Goal: Information Seeking & Learning: Learn about a topic

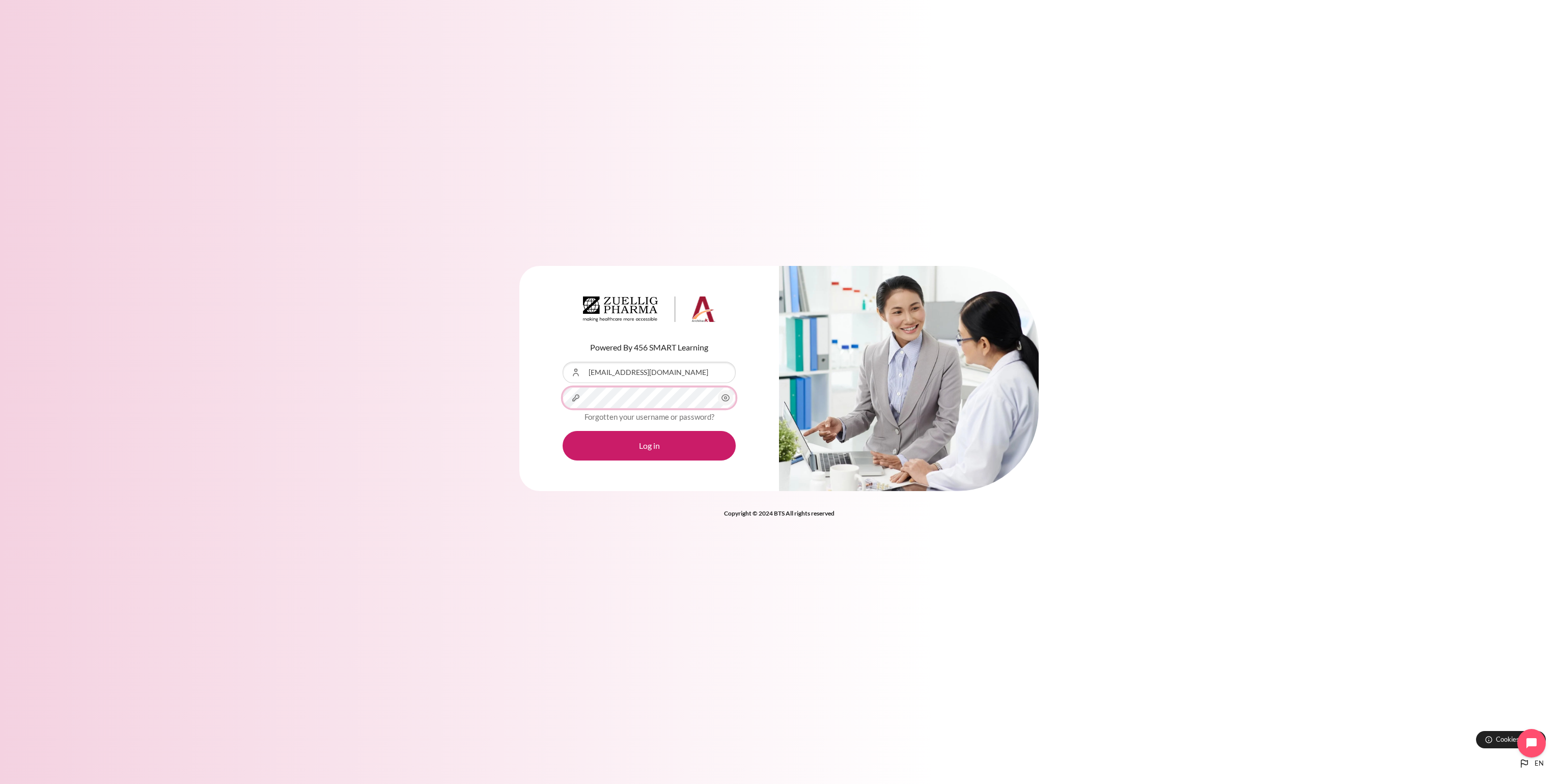
click at [563, 431] on button "Log in" at bounding box center [649, 445] width 173 height 30
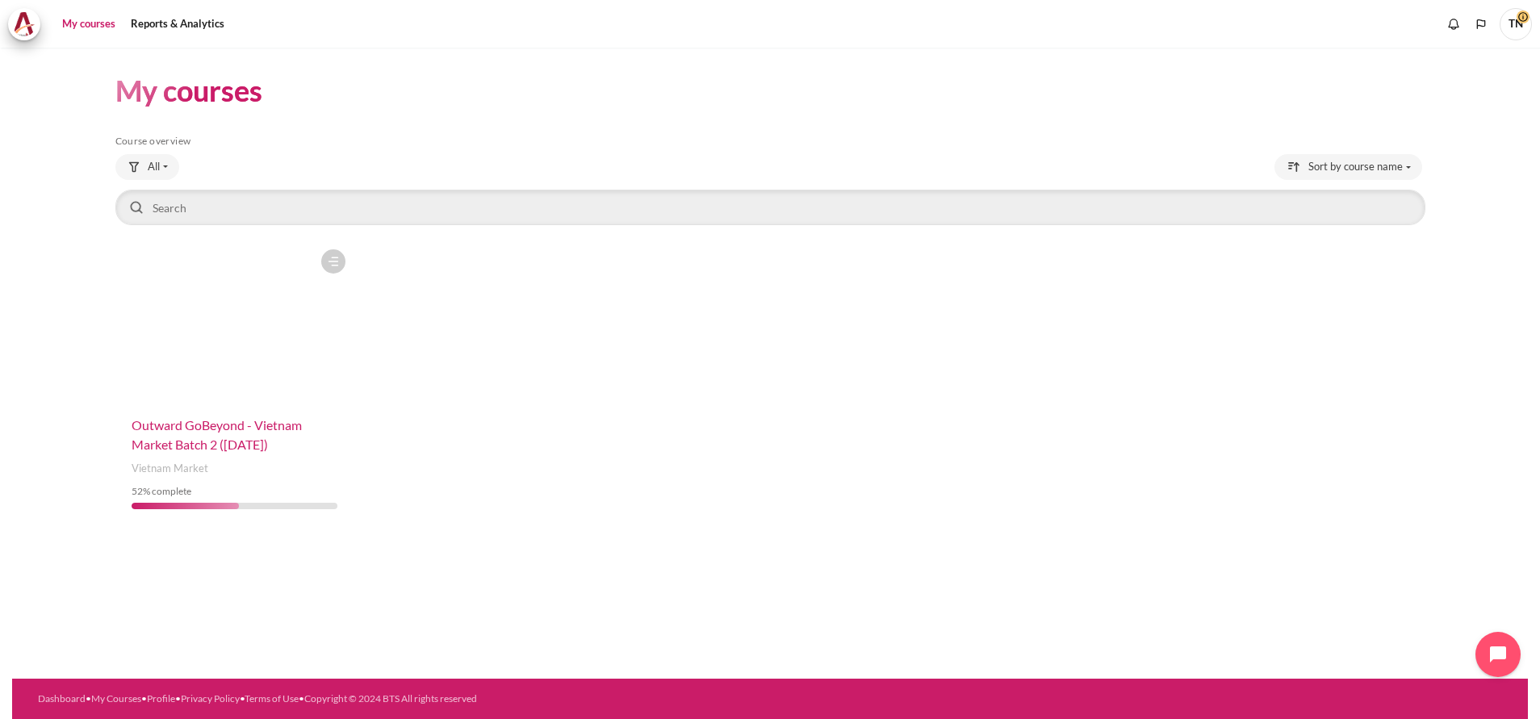
click at [251, 421] on span "Outward GoBeyond - Vietnam Market Batch 2 ([DATE])" at bounding box center [217, 434] width 170 height 35
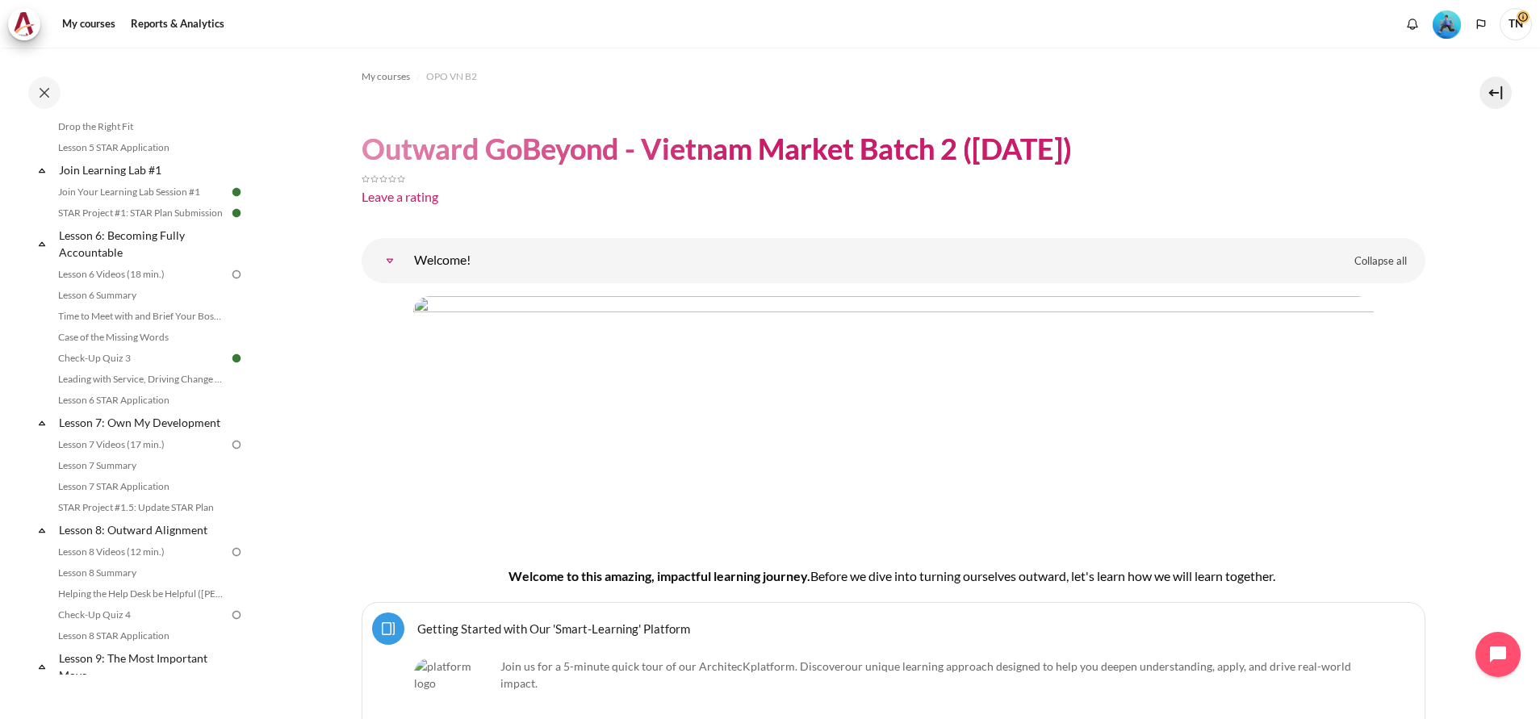
scroll to position [848, 0]
click at [174, 279] on link "Lesson 6 Videos (18 min.)" at bounding box center [141, 268] width 176 height 19
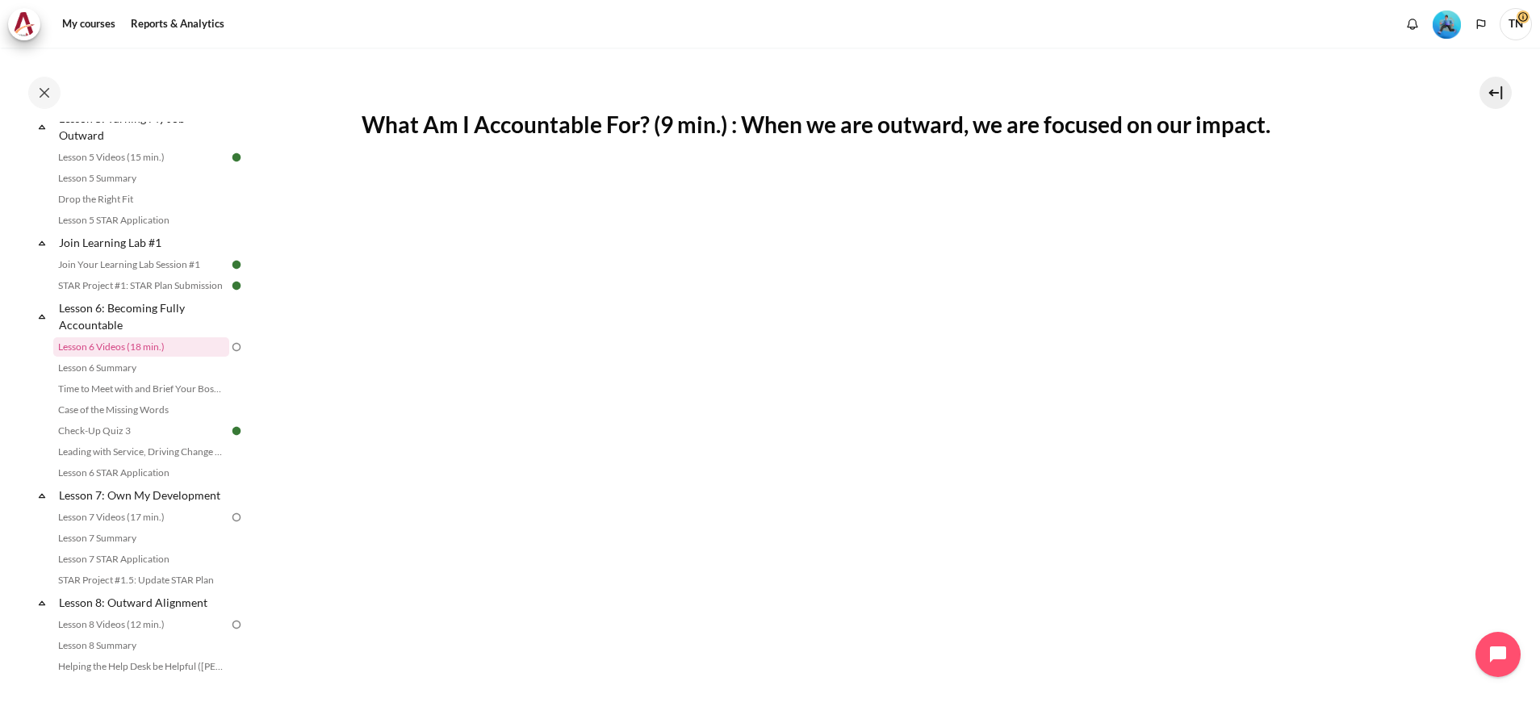
scroll to position [363, 0]
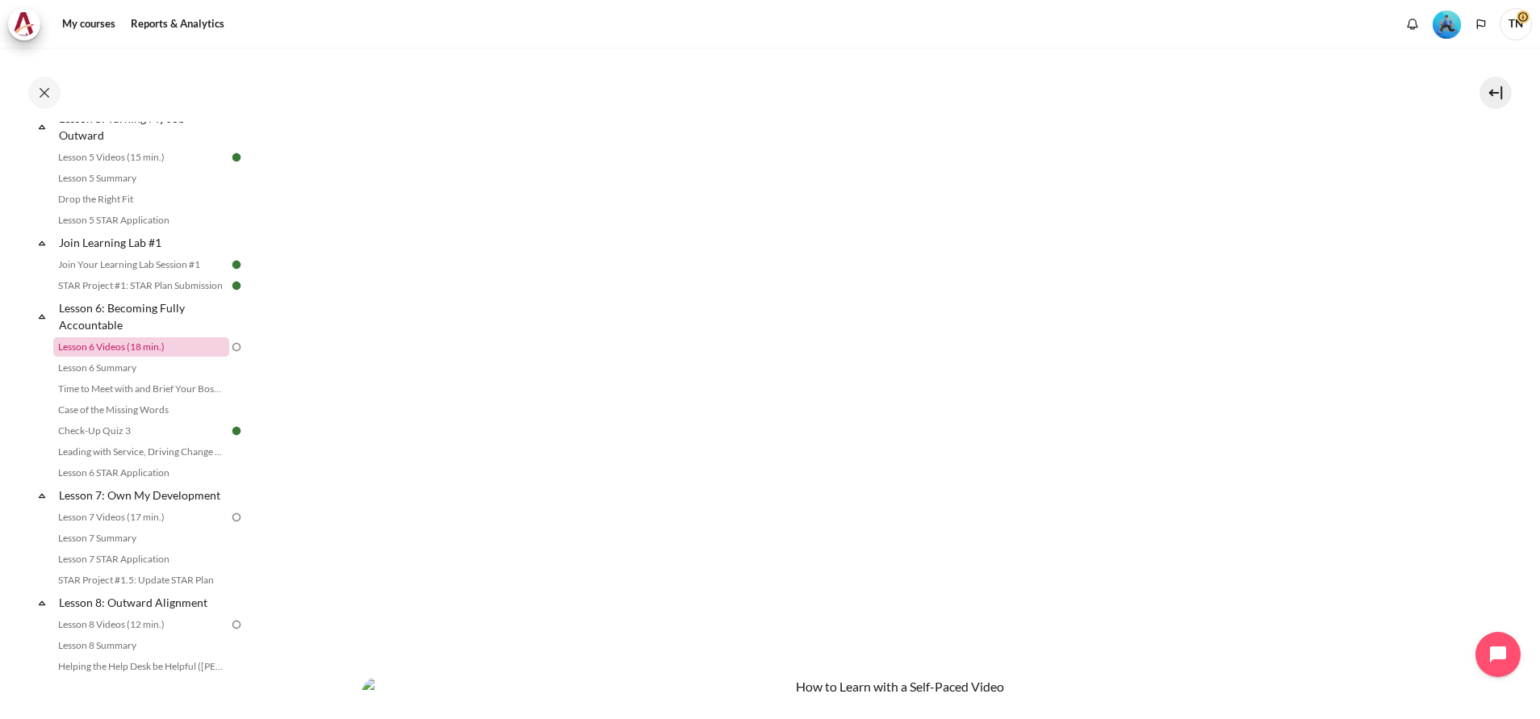
click at [168, 357] on link "Lesson 6 Videos (18 min.)" at bounding box center [141, 346] width 176 height 19
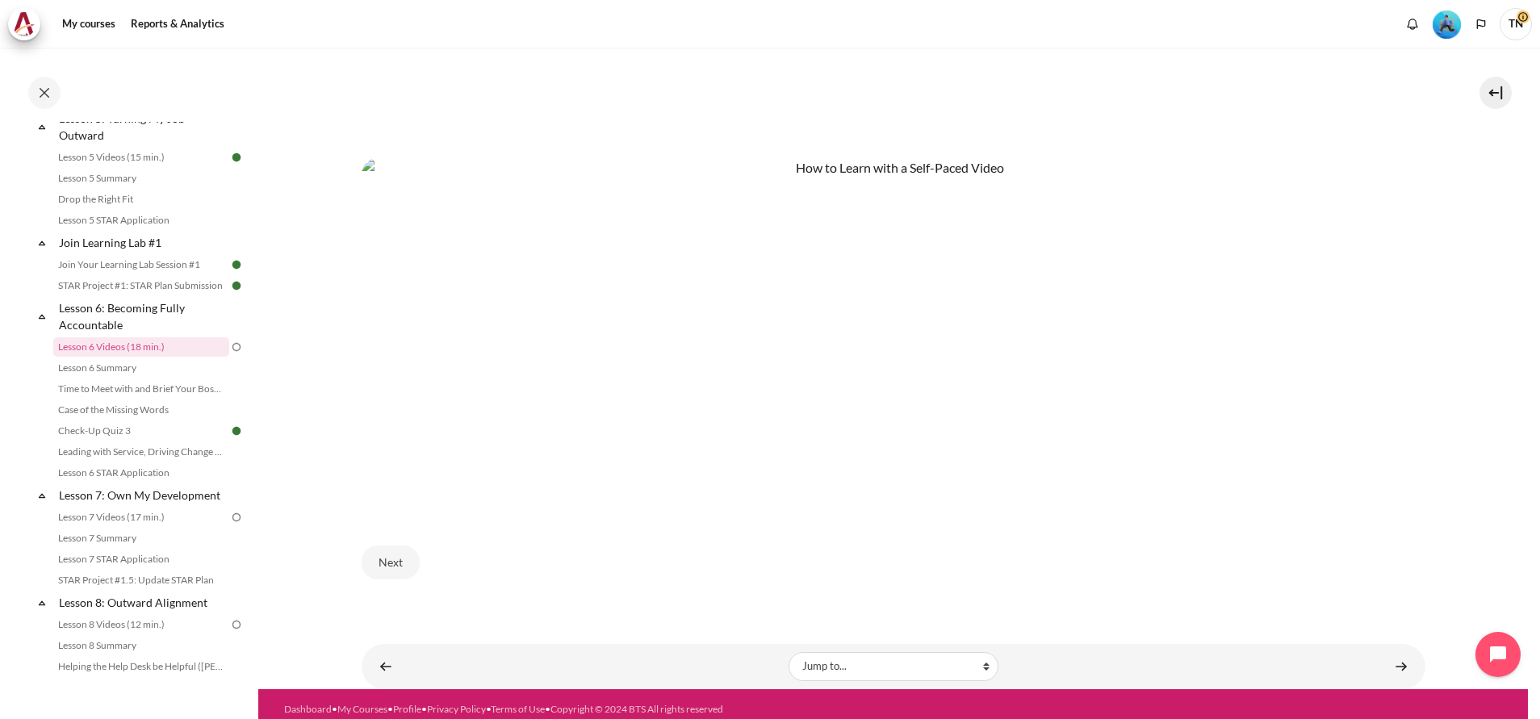
scroll to position [761, 0]
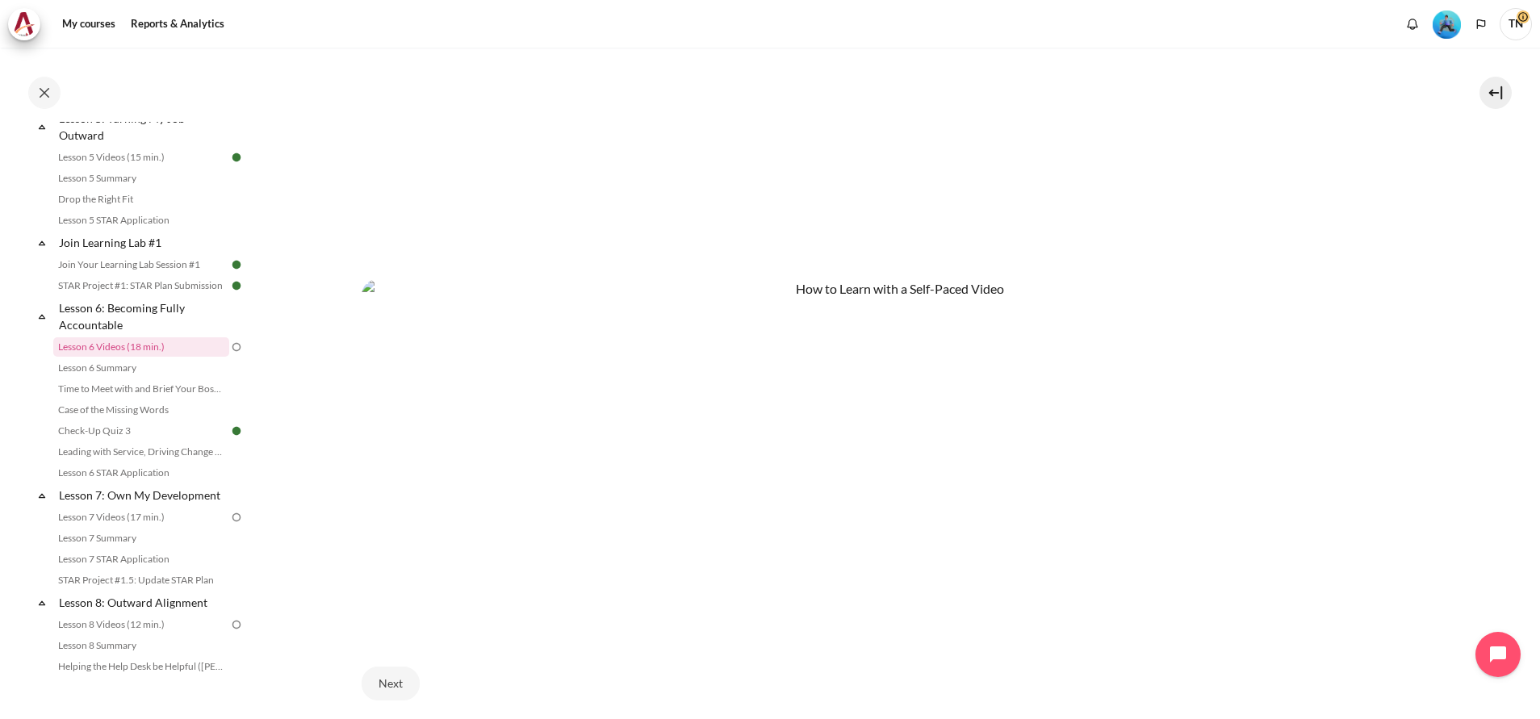
click at [1435, 304] on section "My courses OPO VN B2 Lesson 6: Becoming Fully Accountable Lesson 6 Videos (18 m…" at bounding box center [893, 48] width 1270 height 1524
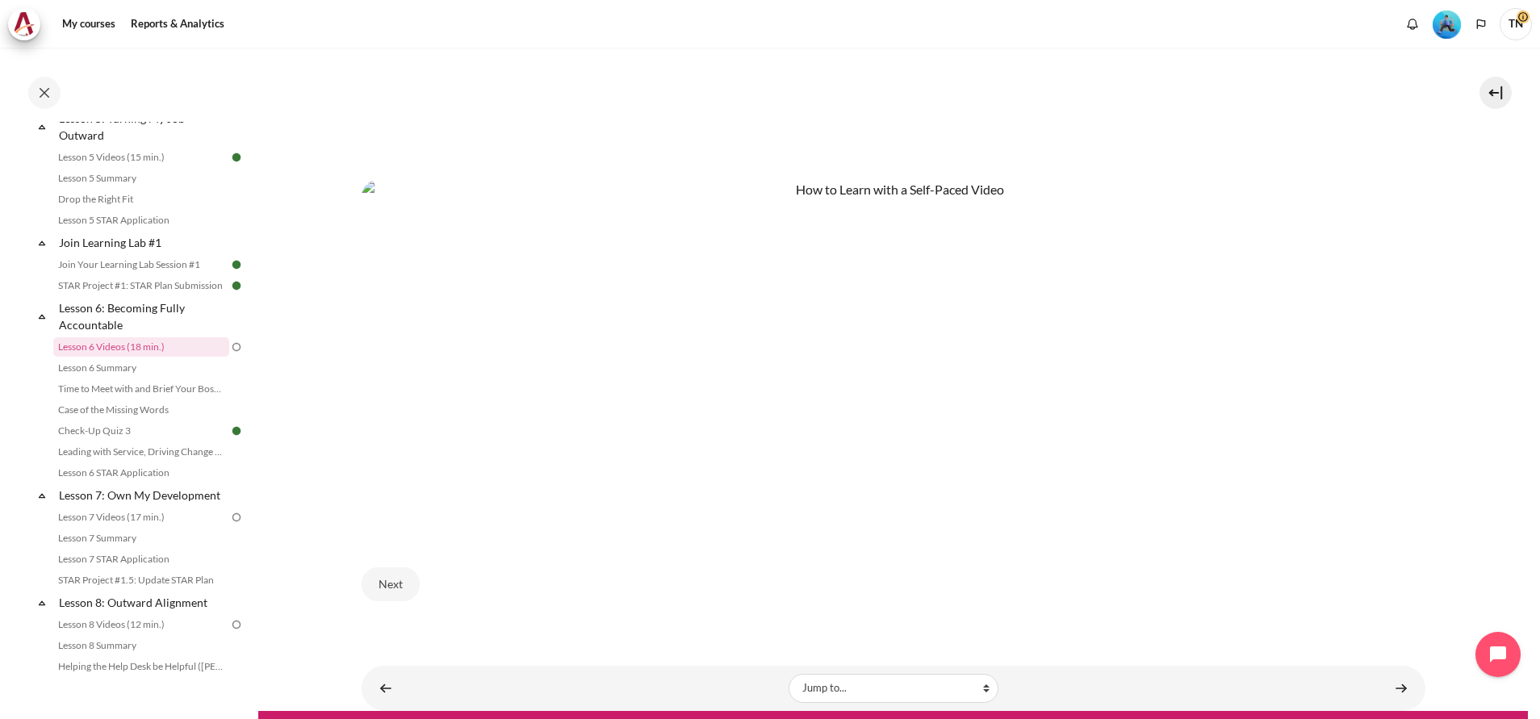
scroll to position [882, 0]
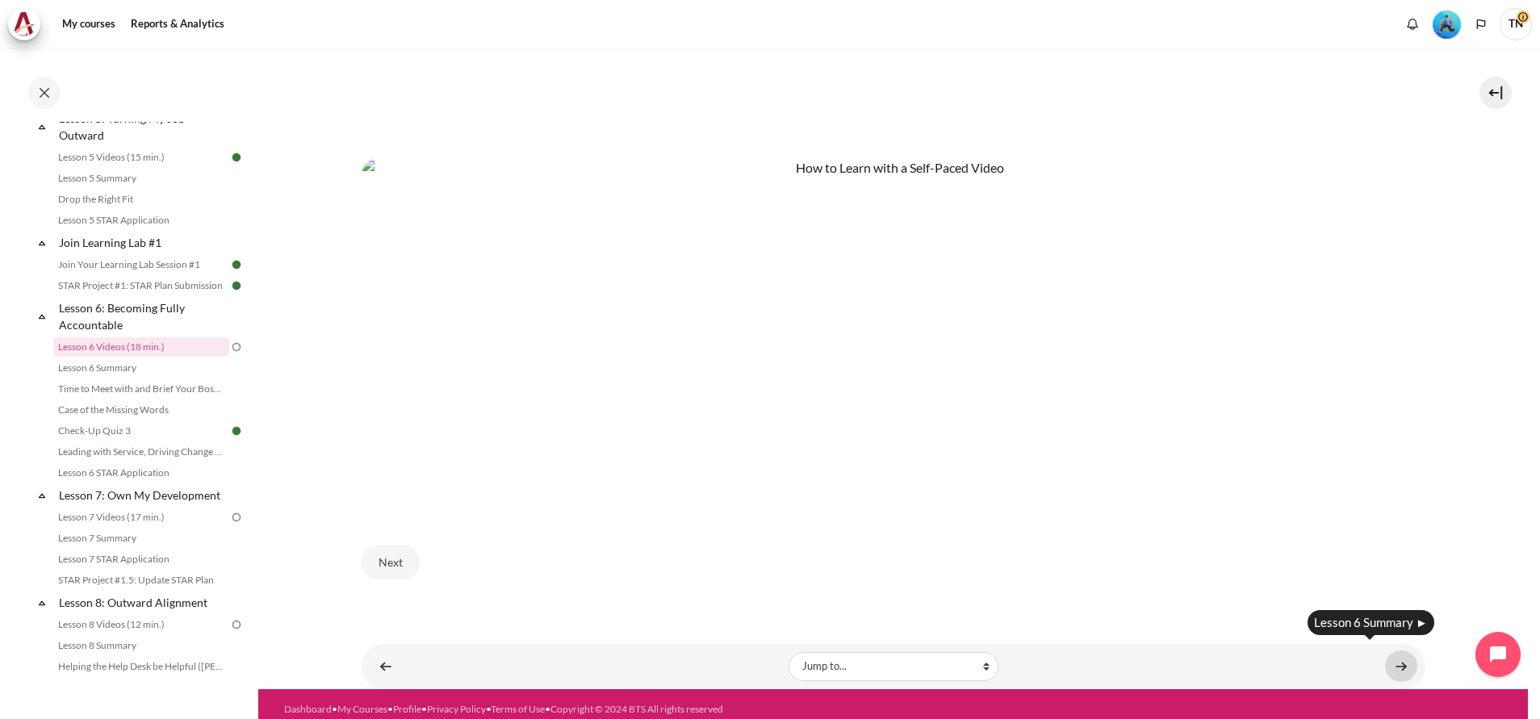
click at [1398, 651] on link "Content" at bounding box center [1401, 666] width 32 height 31
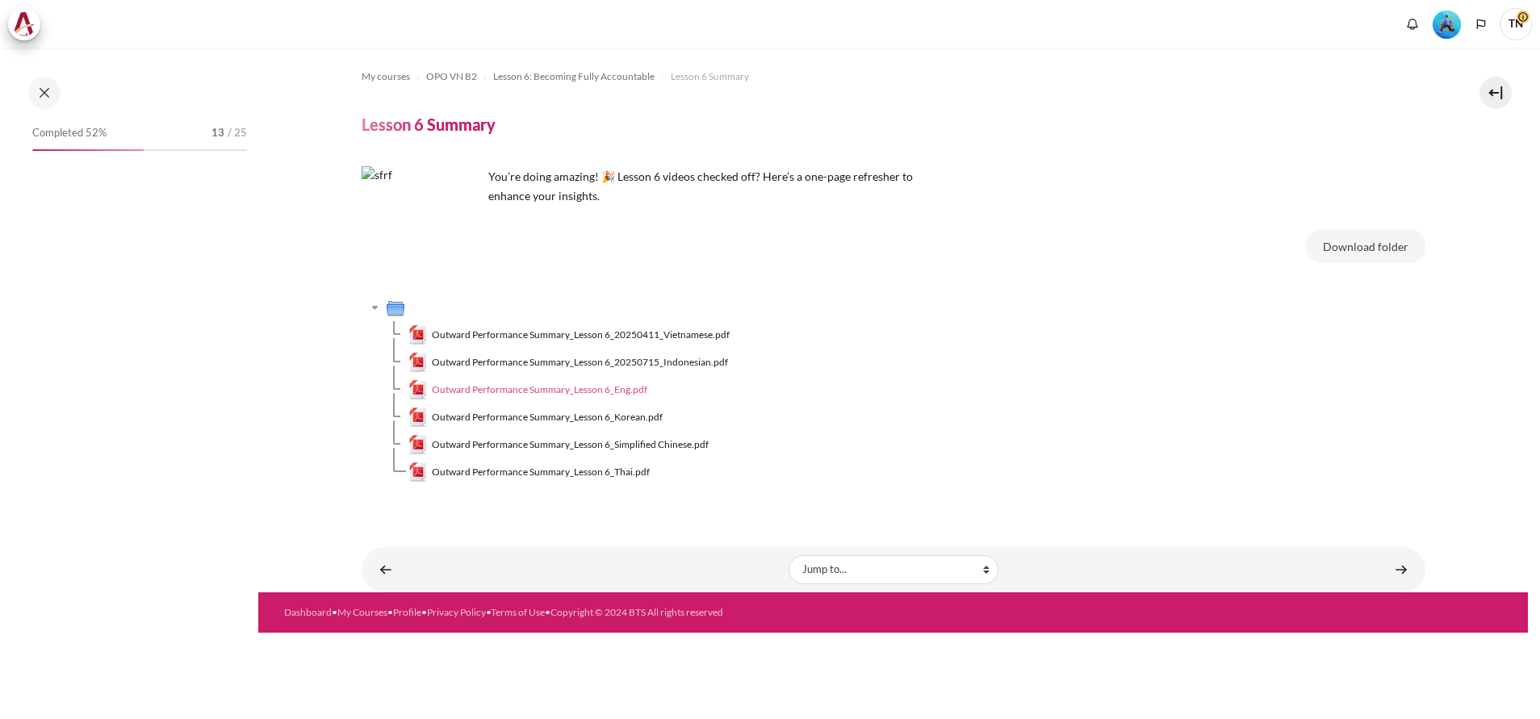
click at [575, 389] on span "Outward Performance Summary_Lesson 6_Eng.pdf" at bounding box center [540, 390] width 216 height 15
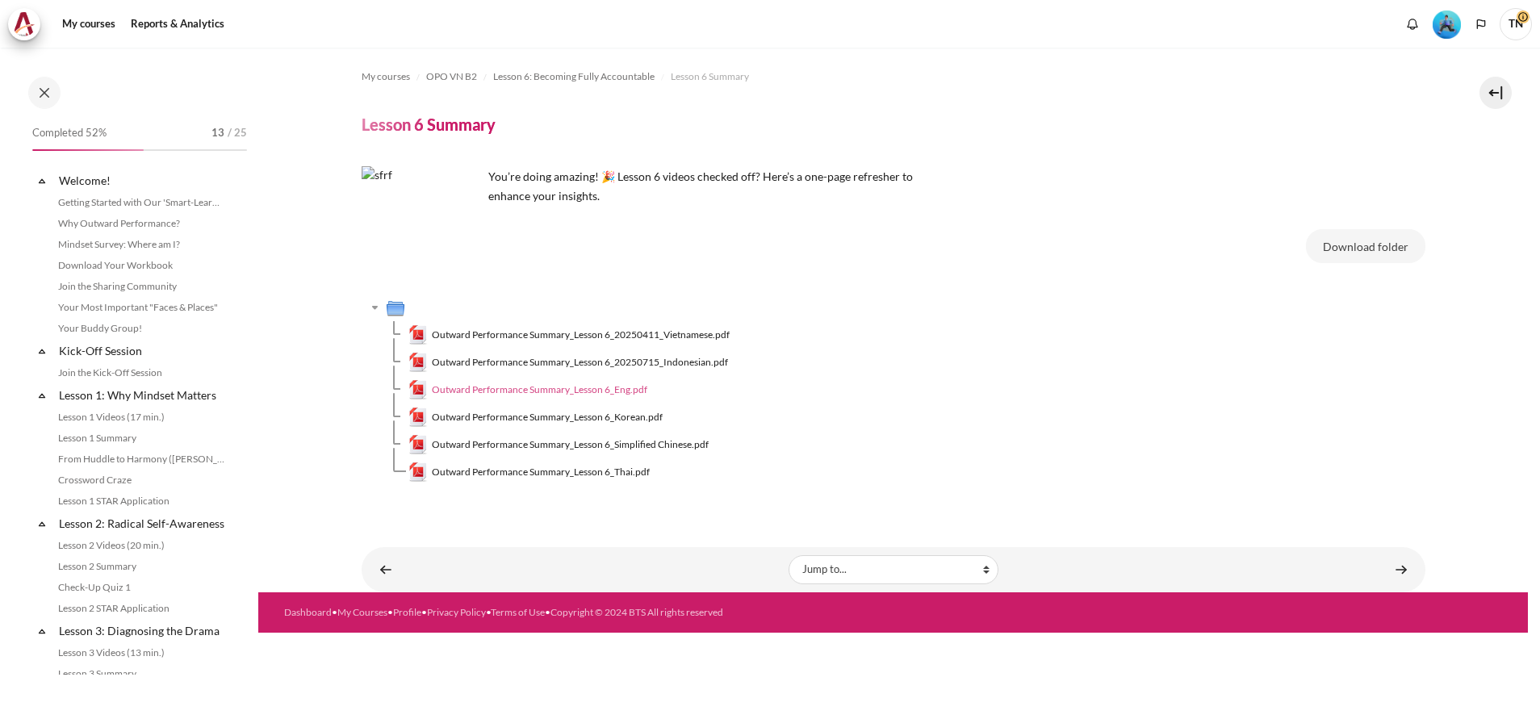
scroll to position [790, 0]
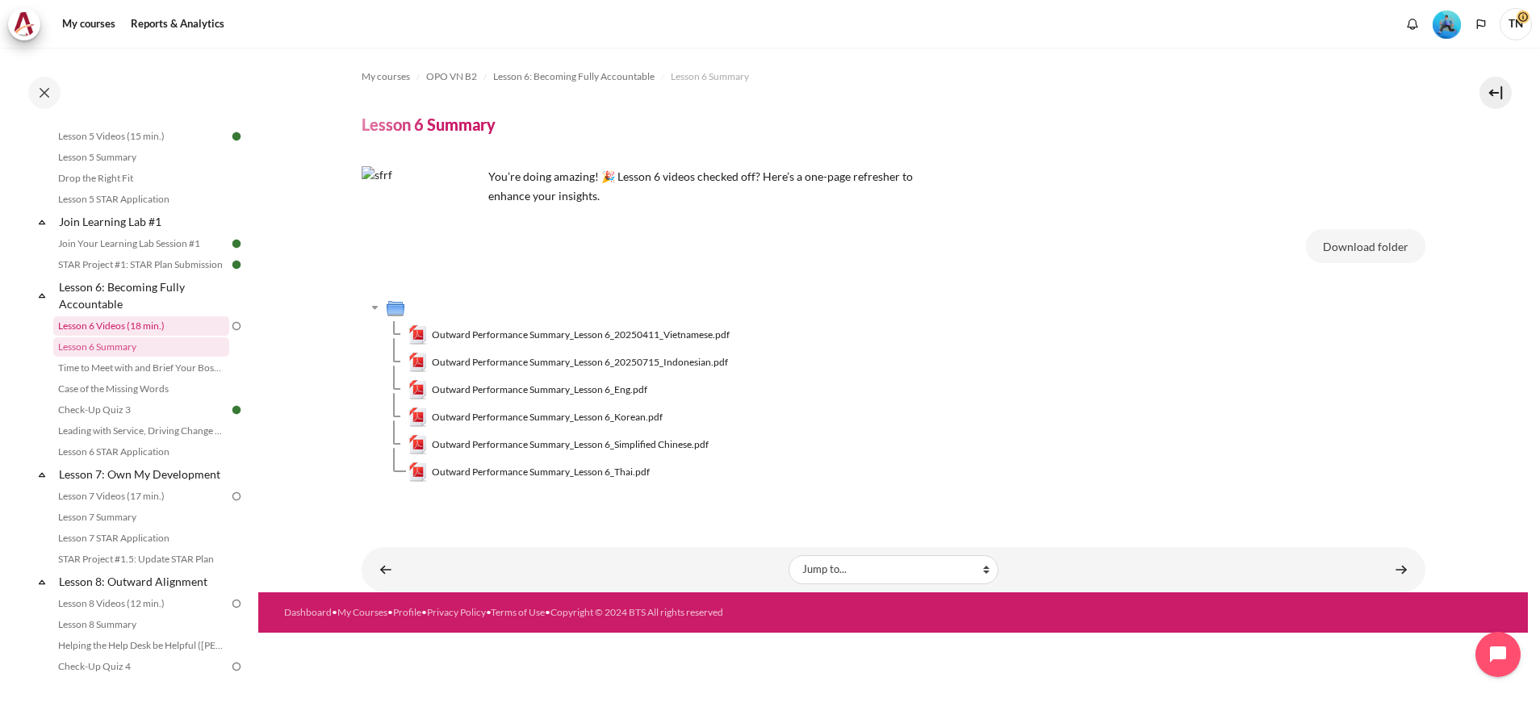
click at [136, 336] on link "Lesson 6 Videos (18 min.)" at bounding box center [141, 325] width 176 height 19
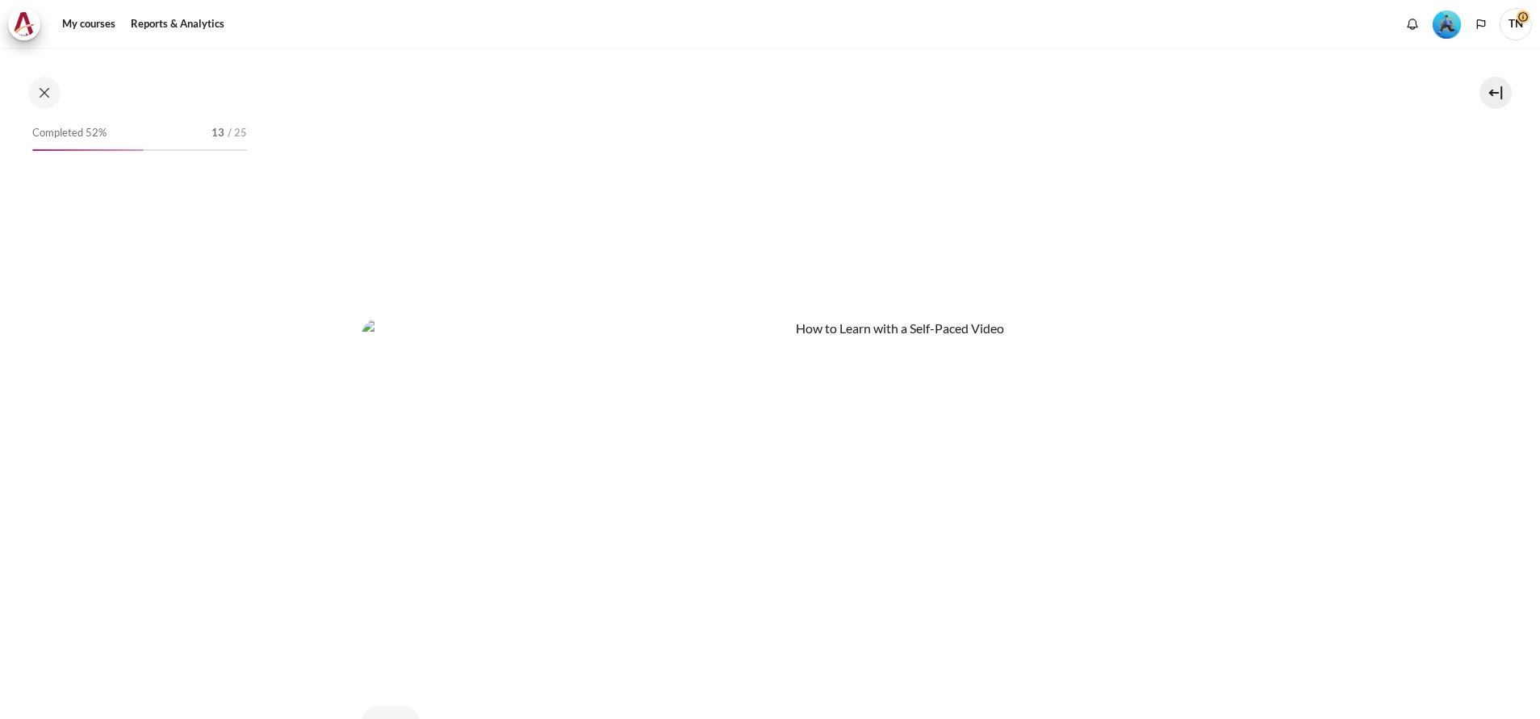
scroll to position [882, 0]
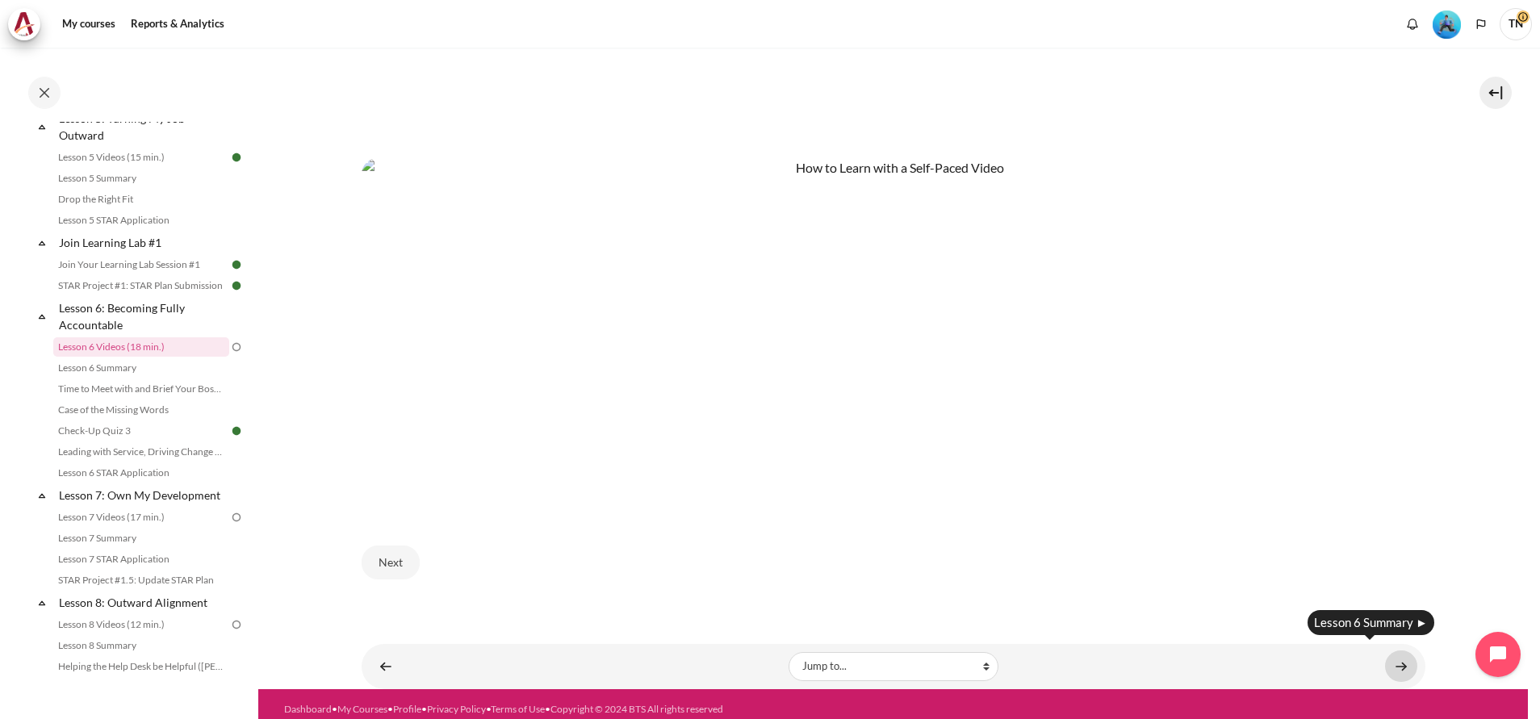
click at [1385, 658] on link "Content" at bounding box center [1401, 666] width 32 height 31
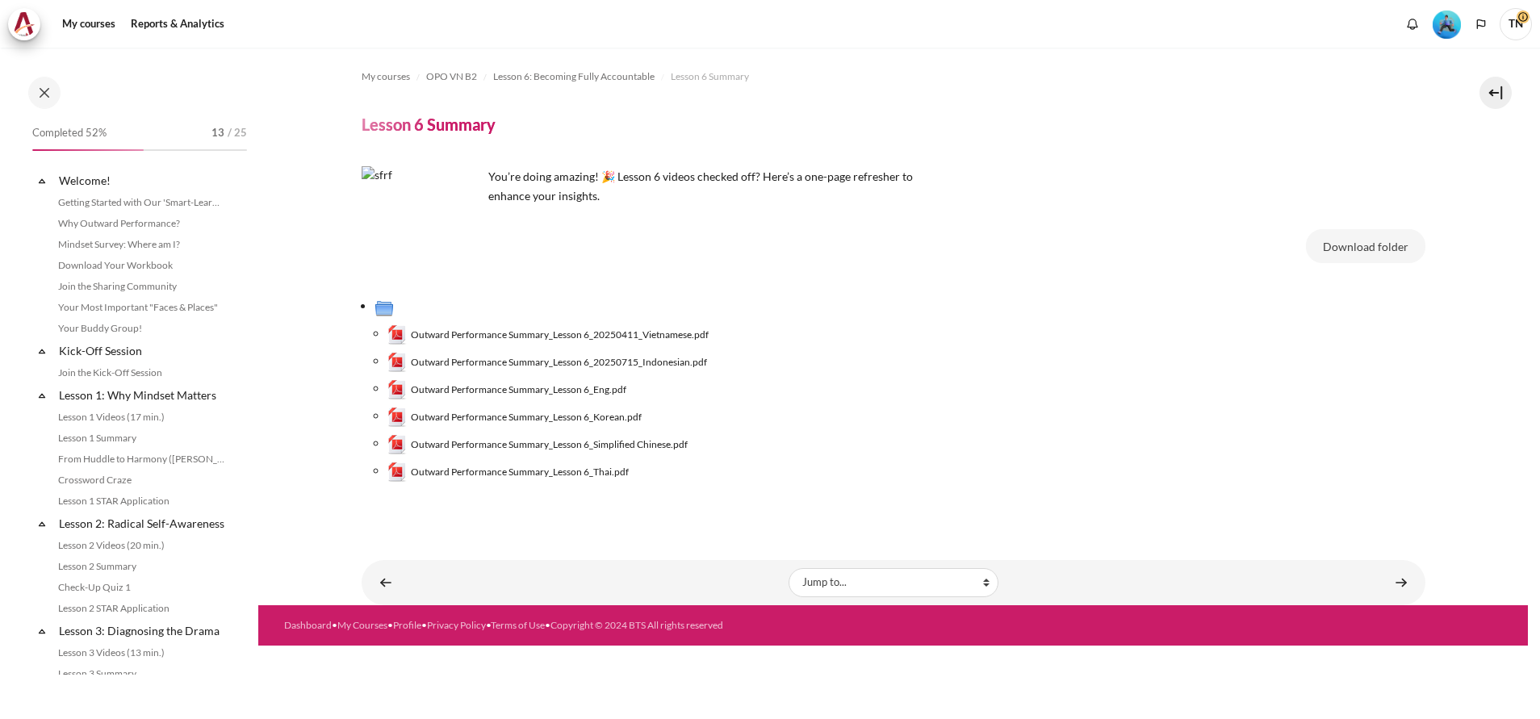
scroll to position [790, 0]
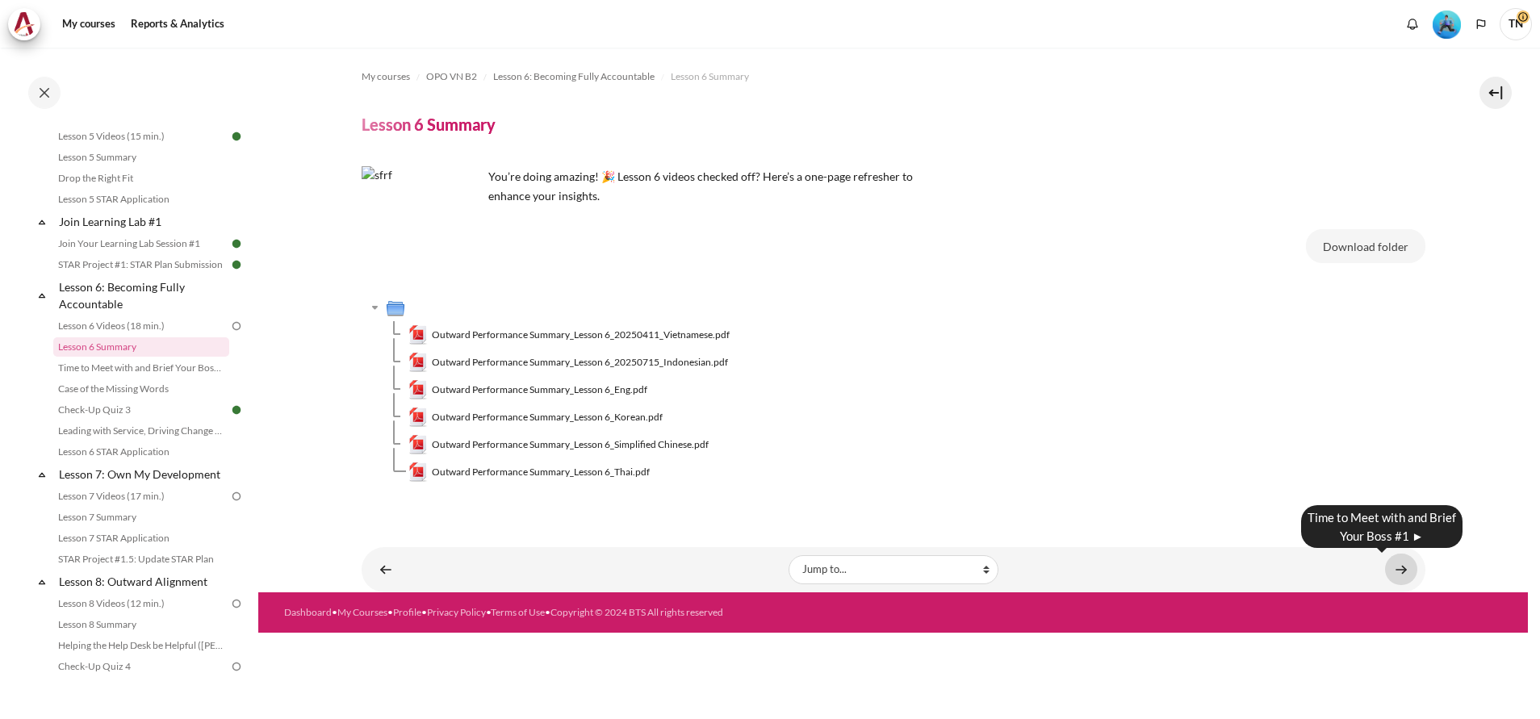
click at [1402, 566] on link "Content" at bounding box center [1401, 569] width 32 height 31
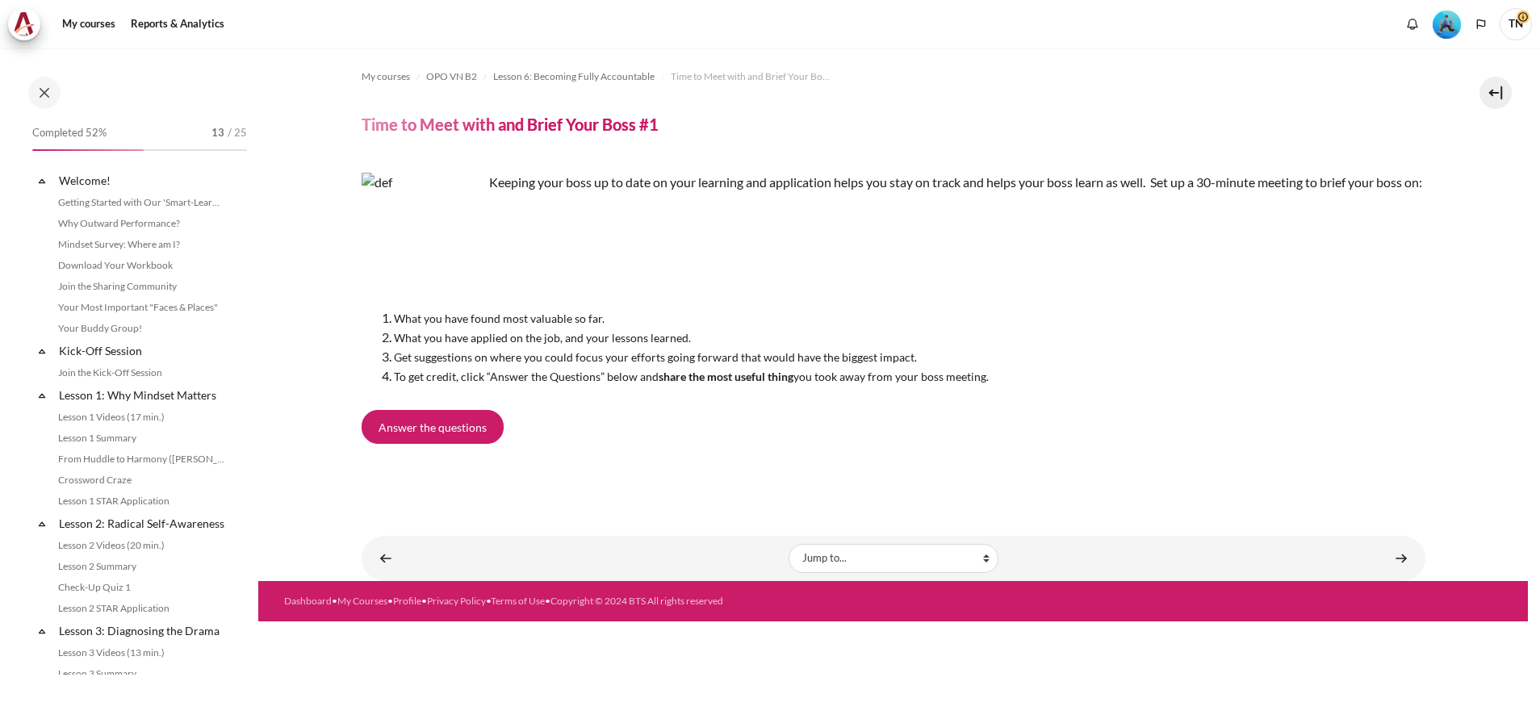
scroll to position [811, 0]
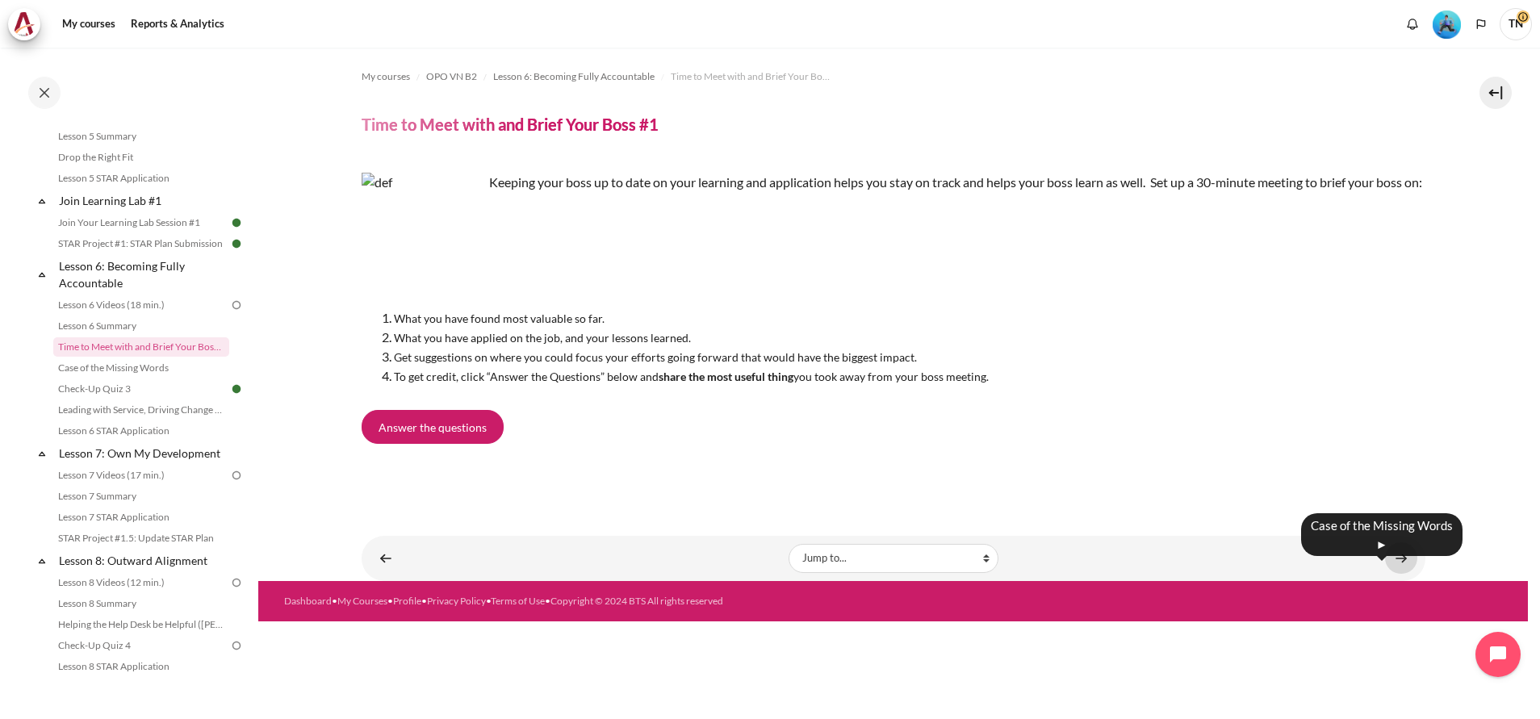
click at [1405, 574] on link "Content" at bounding box center [1401, 558] width 32 height 31
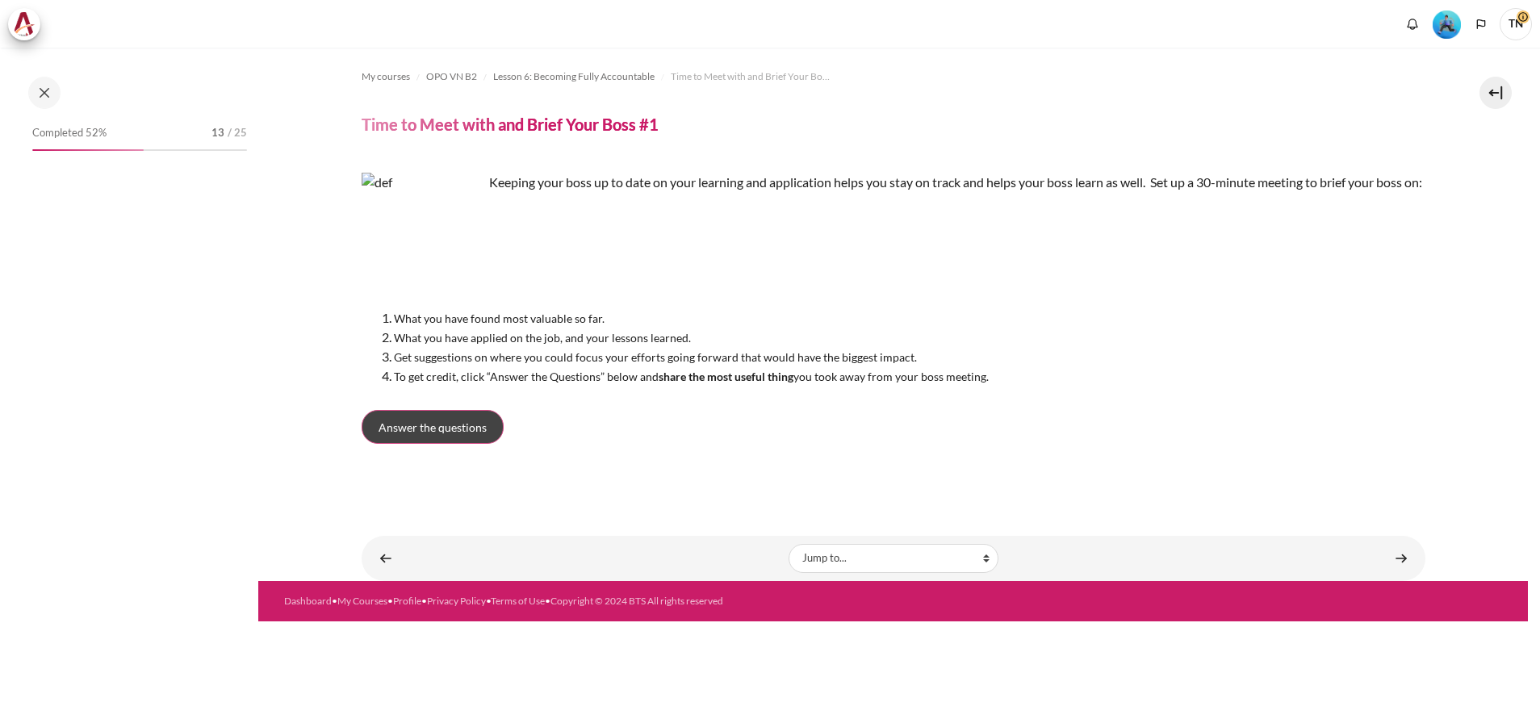
click at [467, 436] on link "Answer the questions" at bounding box center [433, 427] width 142 height 34
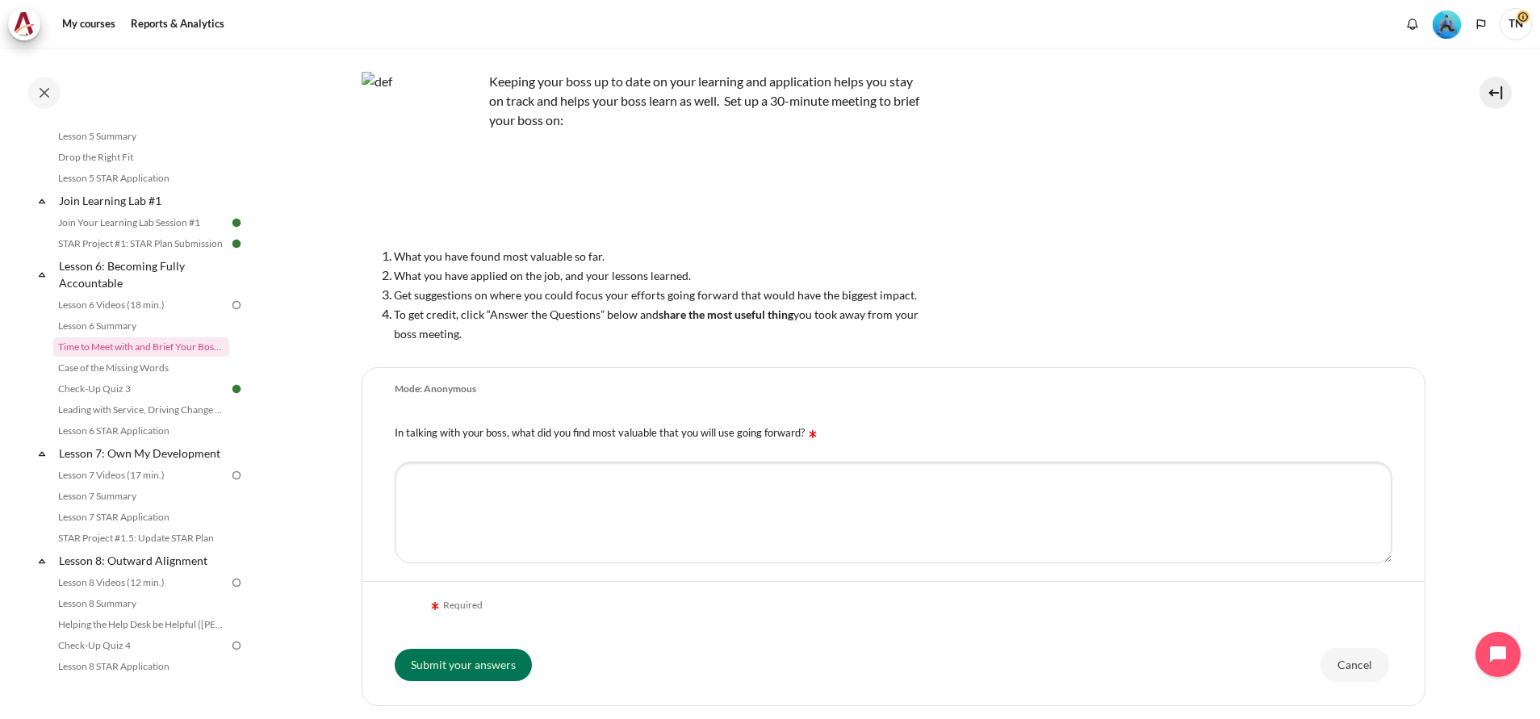
scroll to position [121, 0]
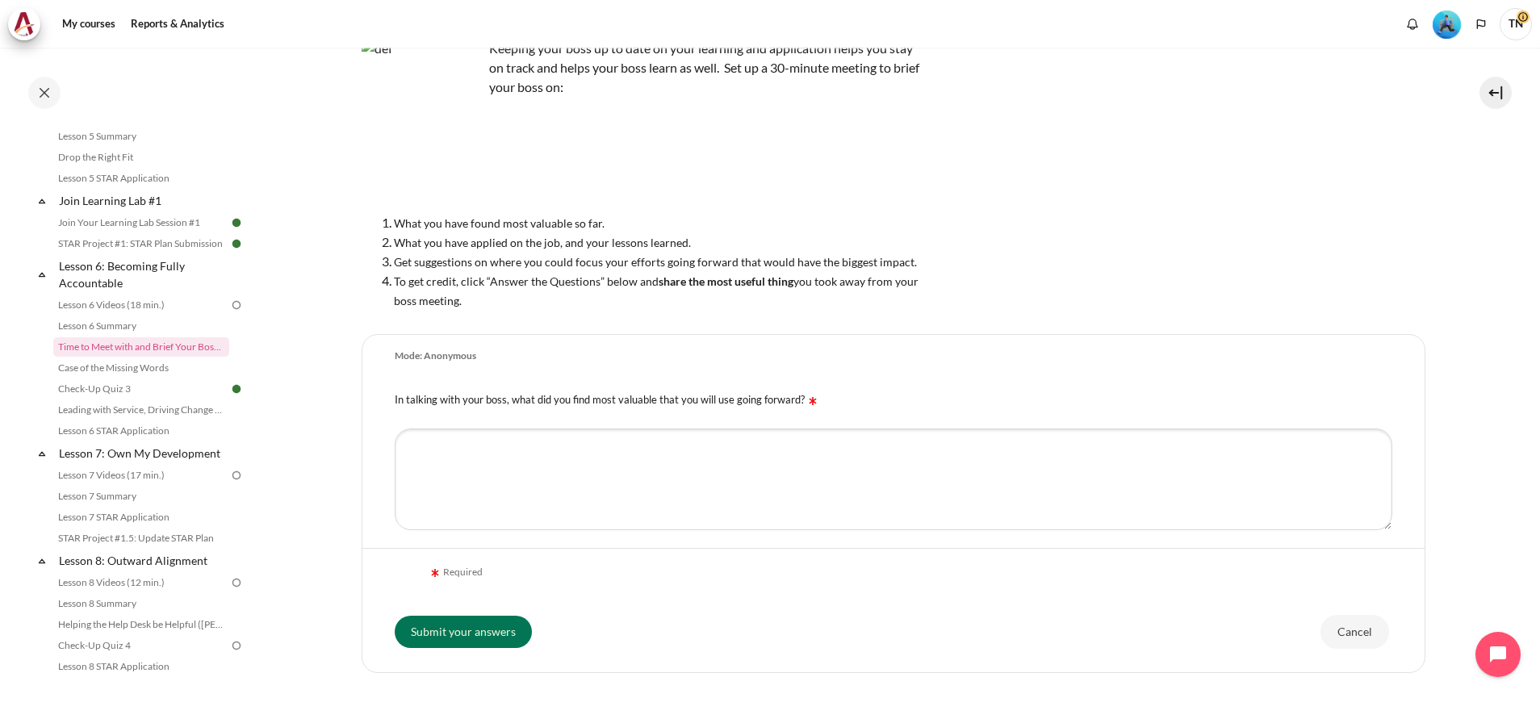
drag, startPoint x: 488, startPoint y: 226, endPoint x: 602, endPoint y: 229, distance: 114.7
click at [602, 229] on span "What you have found most valuable so far." at bounding box center [499, 223] width 211 height 14
drag, startPoint x: 602, startPoint y: 229, endPoint x: 656, endPoint y: 254, distance: 59.6
click at [656, 254] on ol "What you have found most valuable so far. What you have applied on the job, and…" at bounding box center [644, 261] width 565 height 97
drag, startPoint x: 656, startPoint y: 254, endPoint x: 538, endPoint y: 271, distance: 119.9
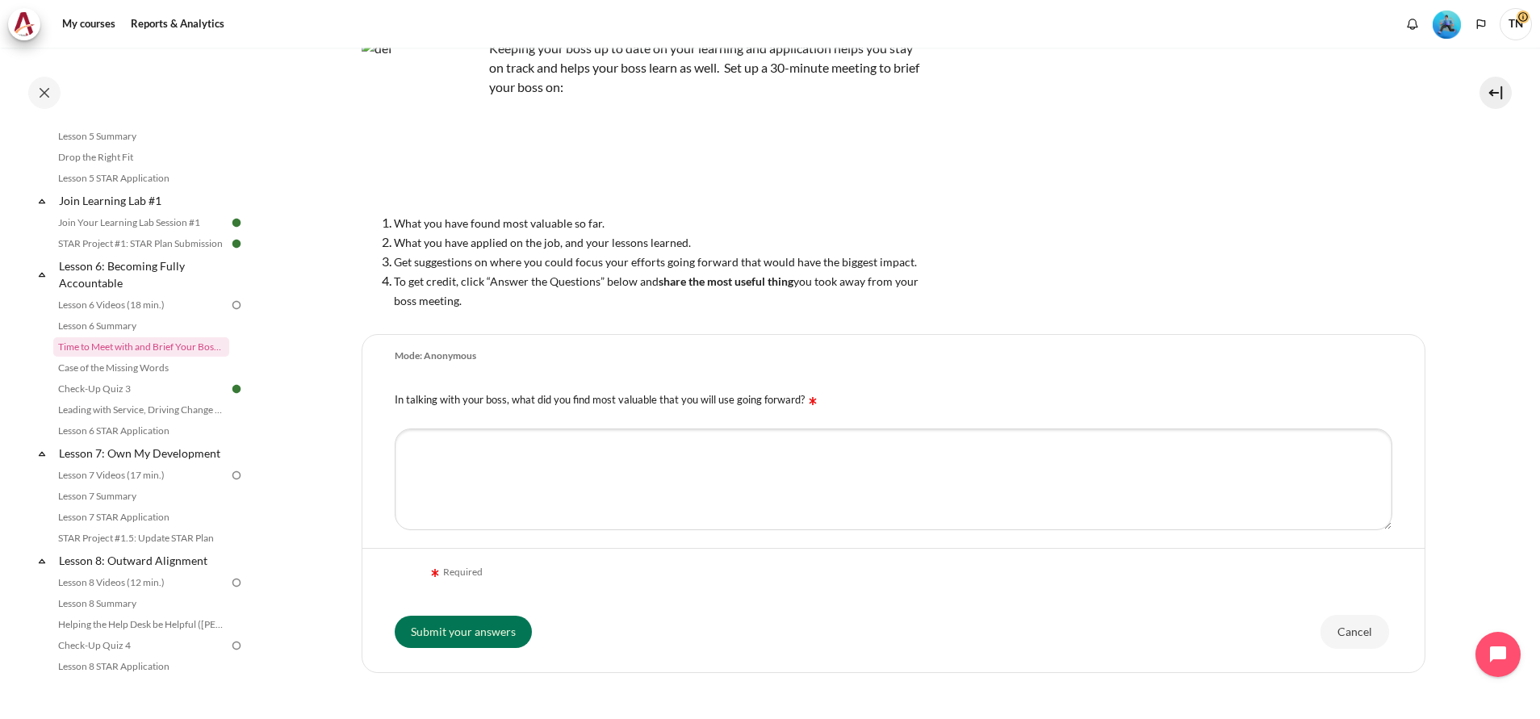
click at [538, 271] on li "To get credit, click “Answer the Questions” below and share the most useful thi…" at bounding box center [660, 290] width 533 height 39
drag, startPoint x: 526, startPoint y: 269, endPoint x: 911, endPoint y: 261, distance: 385.2
click at [911, 261] on li "Get suggestions on where you could focus your efforts going forward that would …" at bounding box center [660, 261] width 533 height 19
click at [515, 281] on span "To get credit, click “Answer the Questions” below and share the most useful thi…" at bounding box center [656, 290] width 525 height 33
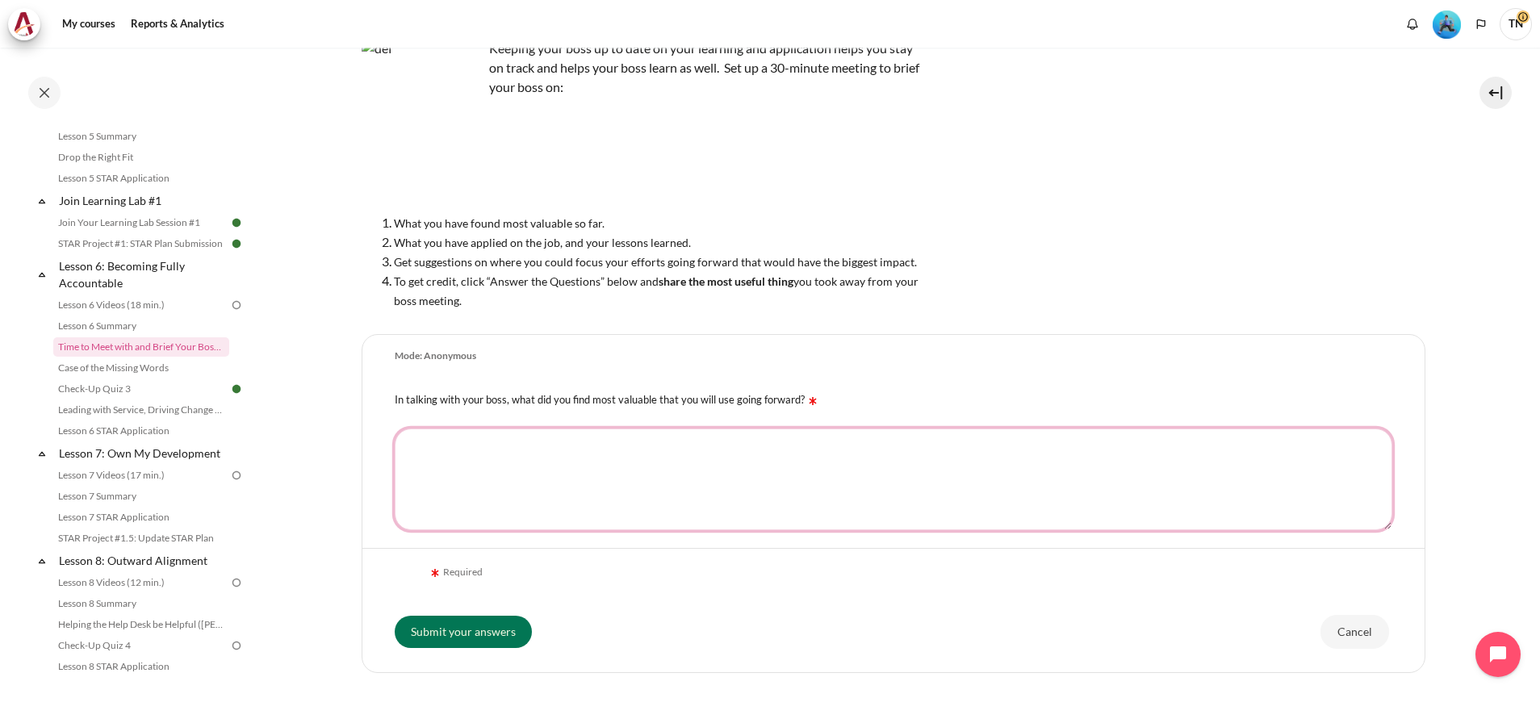
click at [635, 473] on textarea "In talking with your boss, what did you find most valuable that you will use go…" at bounding box center [894, 480] width 998 height 102
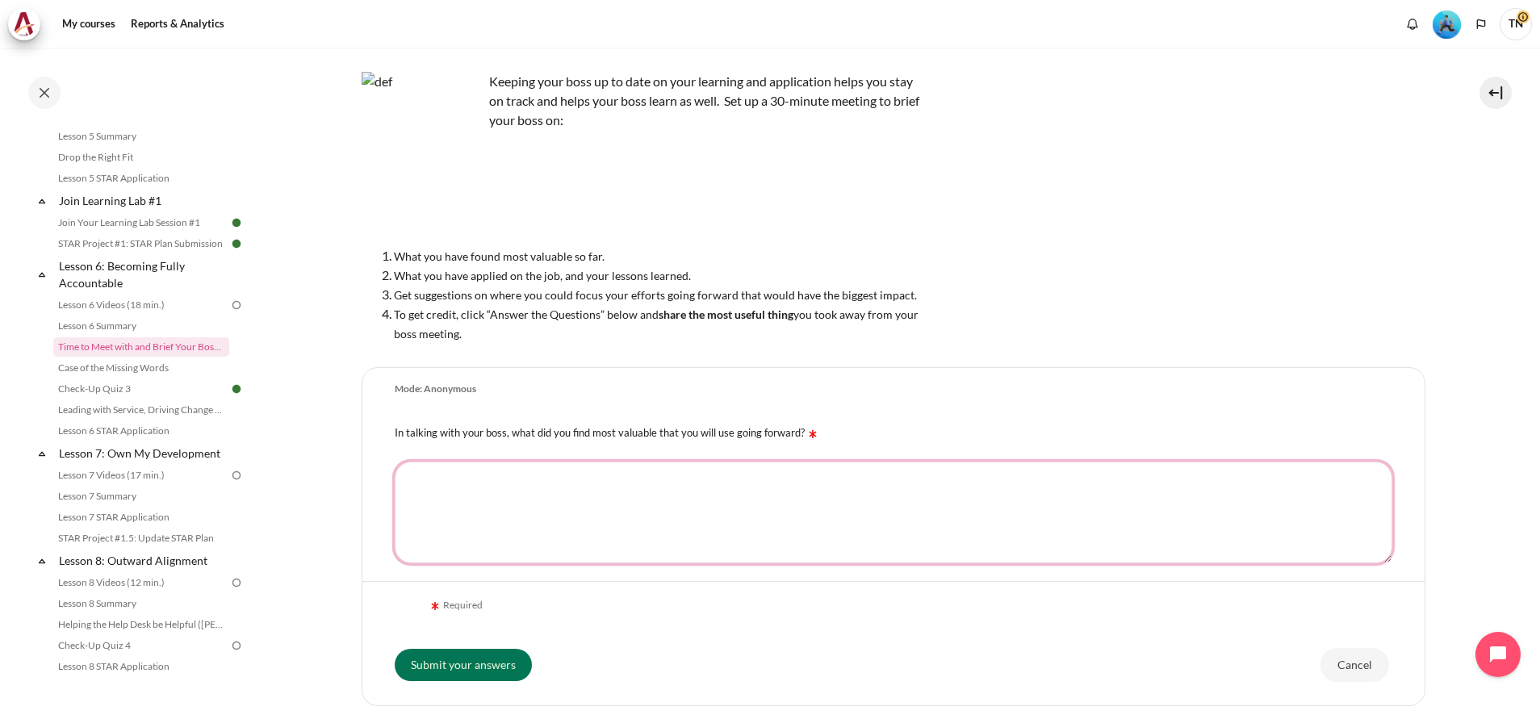
type textarea "t"
click at [543, 487] on textarea "The respect" at bounding box center [894, 513] width 998 height 102
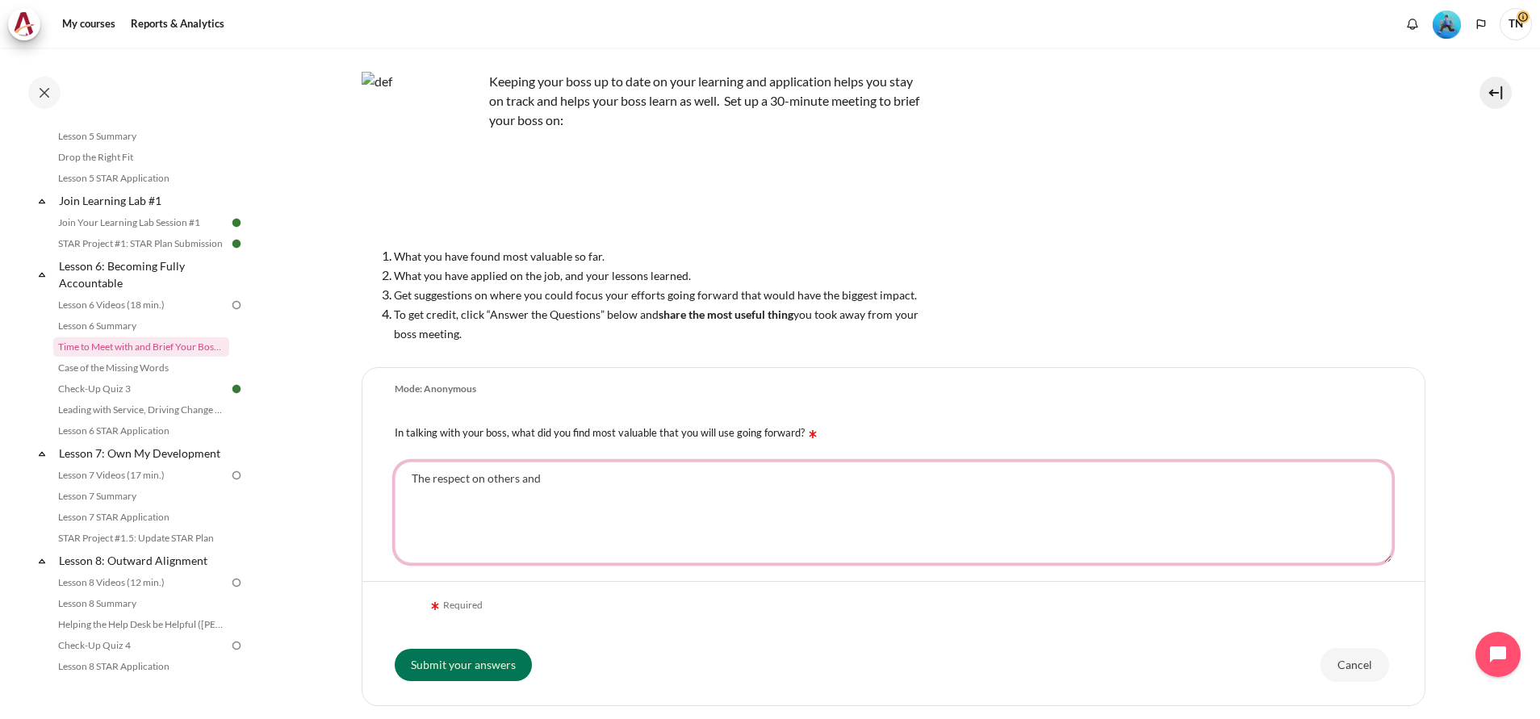
drag, startPoint x: 551, startPoint y: 497, endPoint x: 332, endPoint y: 483, distance: 220.0
click at [332, 483] on section "My courses OPO VN B2 Lesson 6: Becoming Fully Accountable Time to Meet with and…" at bounding box center [893, 380] width 1270 height 840
click at [409, 474] on textarea "The respect on others and" at bounding box center [894, 513] width 998 height 102
click at [434, 471] on textarea "Improve The respect on others and" at bounding box center [894, 513] width 998 height 102
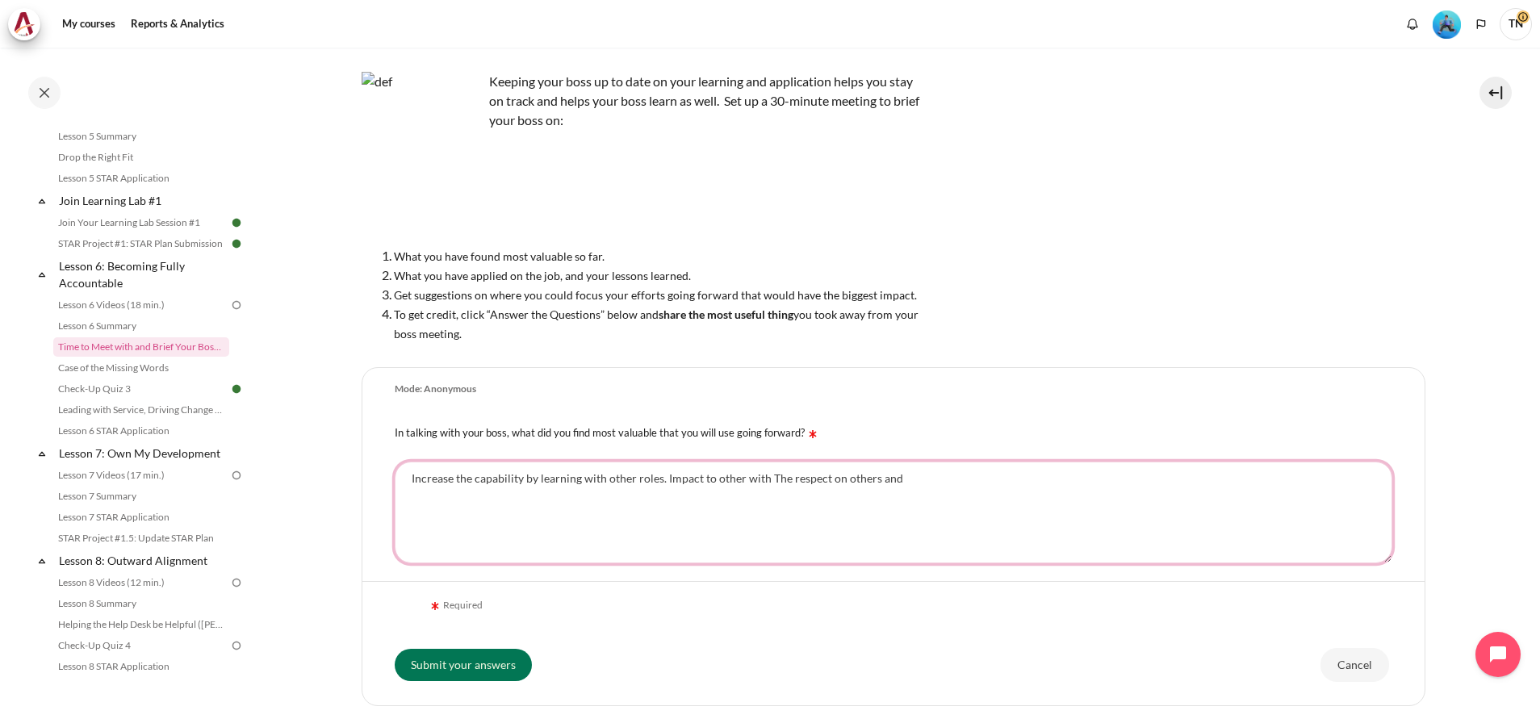
drag, startPoint x: 765, startPoint y: 477, endPoint x: 1009, endPoint y: 491, distance: 245.0
click at [1009, 491] on textarea "Increase the capability by learning with other roles. Impact to other with The …" at bounding box center [894, 513] width 998 height 102
type textarea "Increase the capability by learning with other roles. Help others. Focus the ob…"
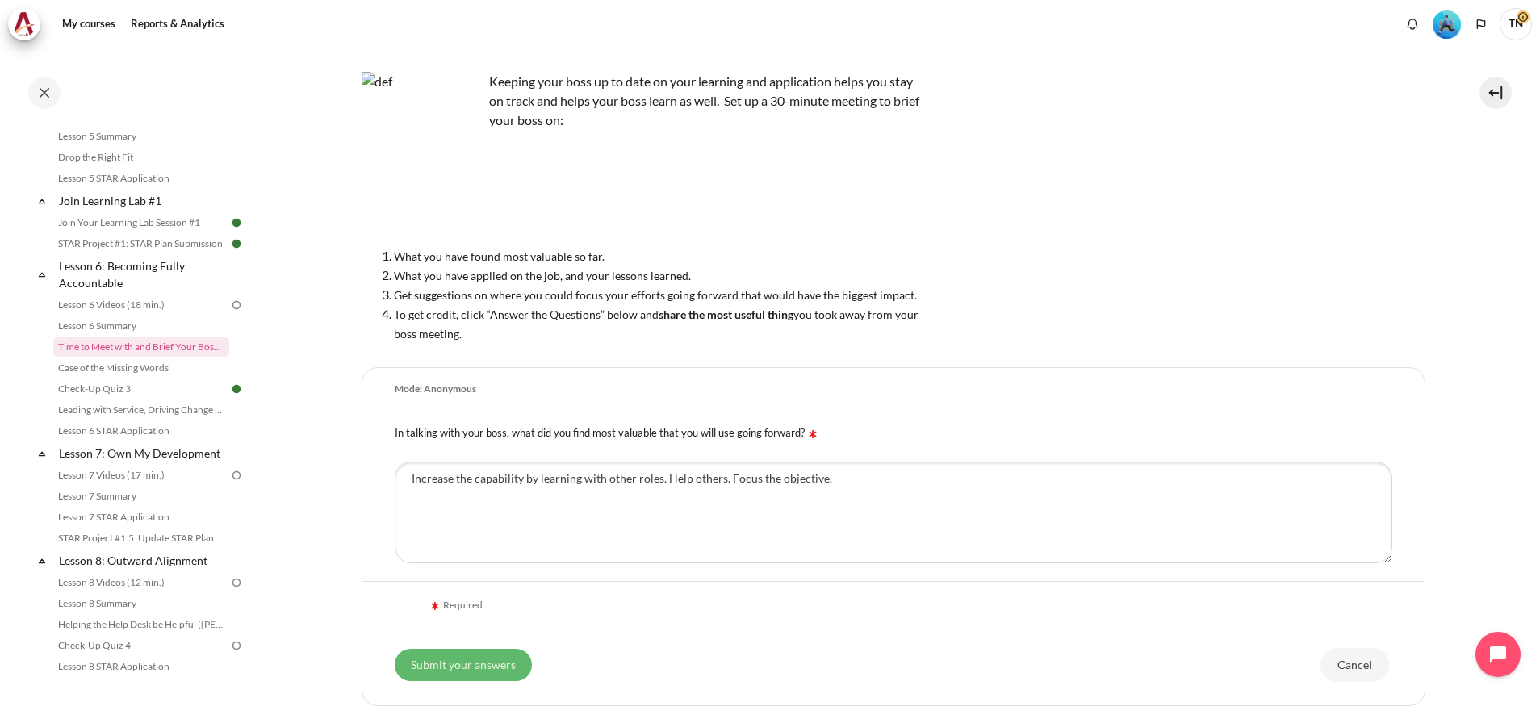
click at [502, 655] on input "Submit your answers" at bounding box center [463, 665] width 137 height 32
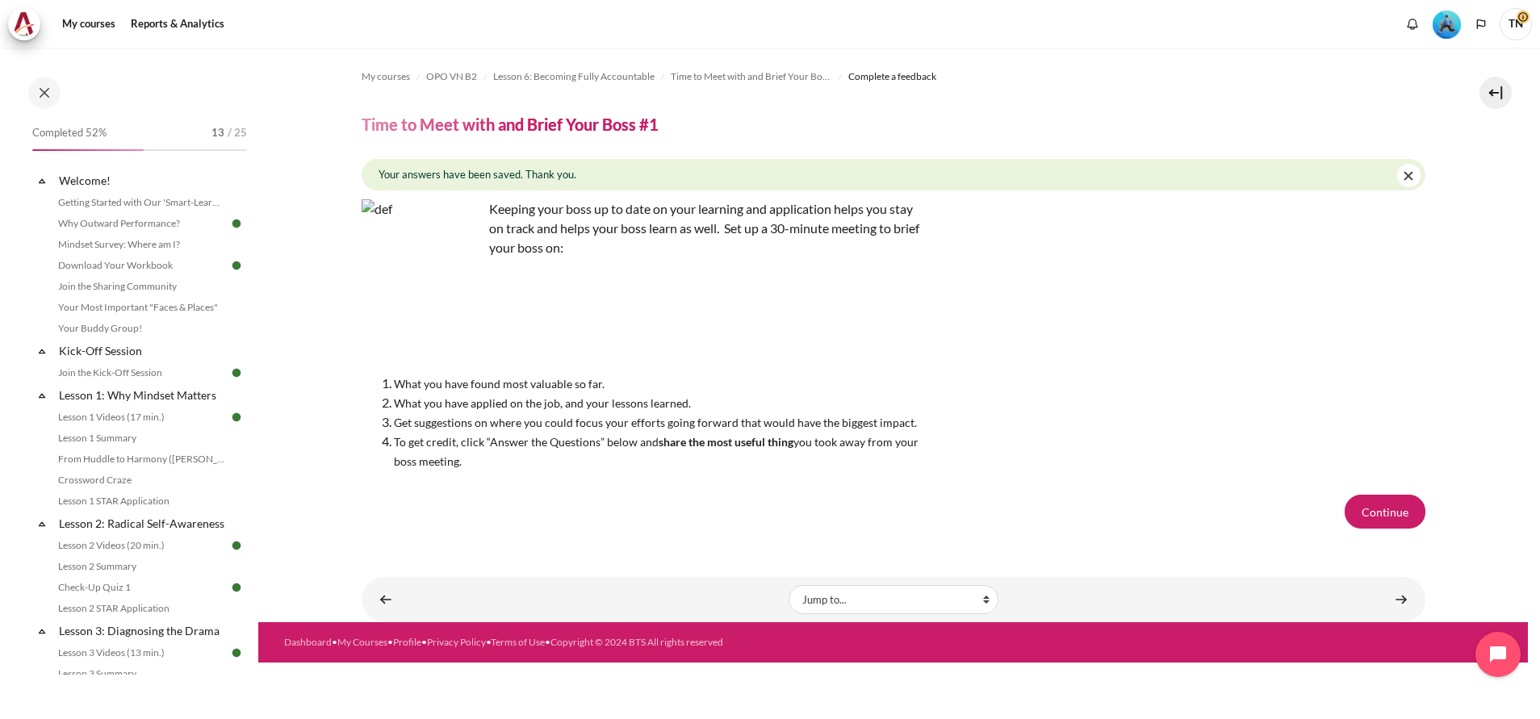
scroll to position [811, 0]
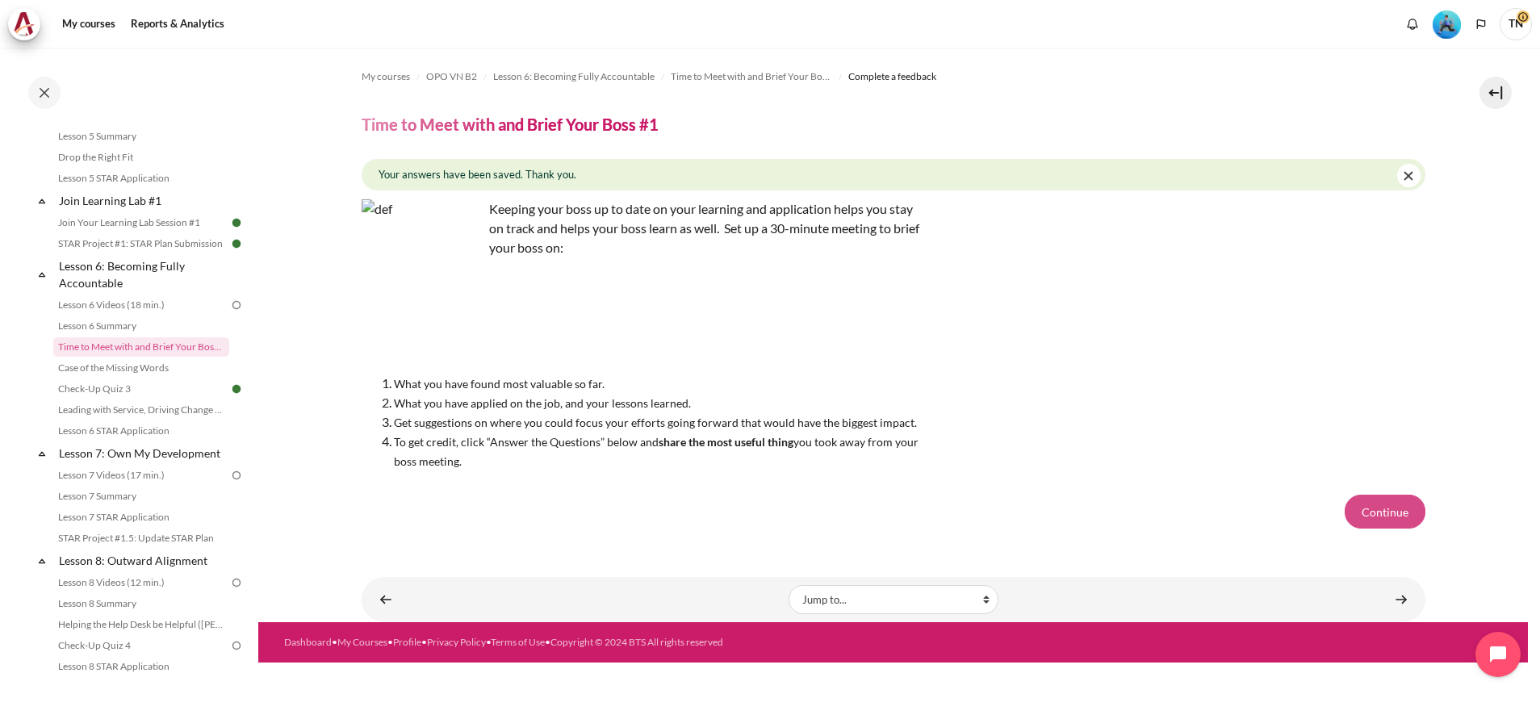
click at [1393, 508] on button "Continue" at bounding box center [1385, 512] width 81 height 34
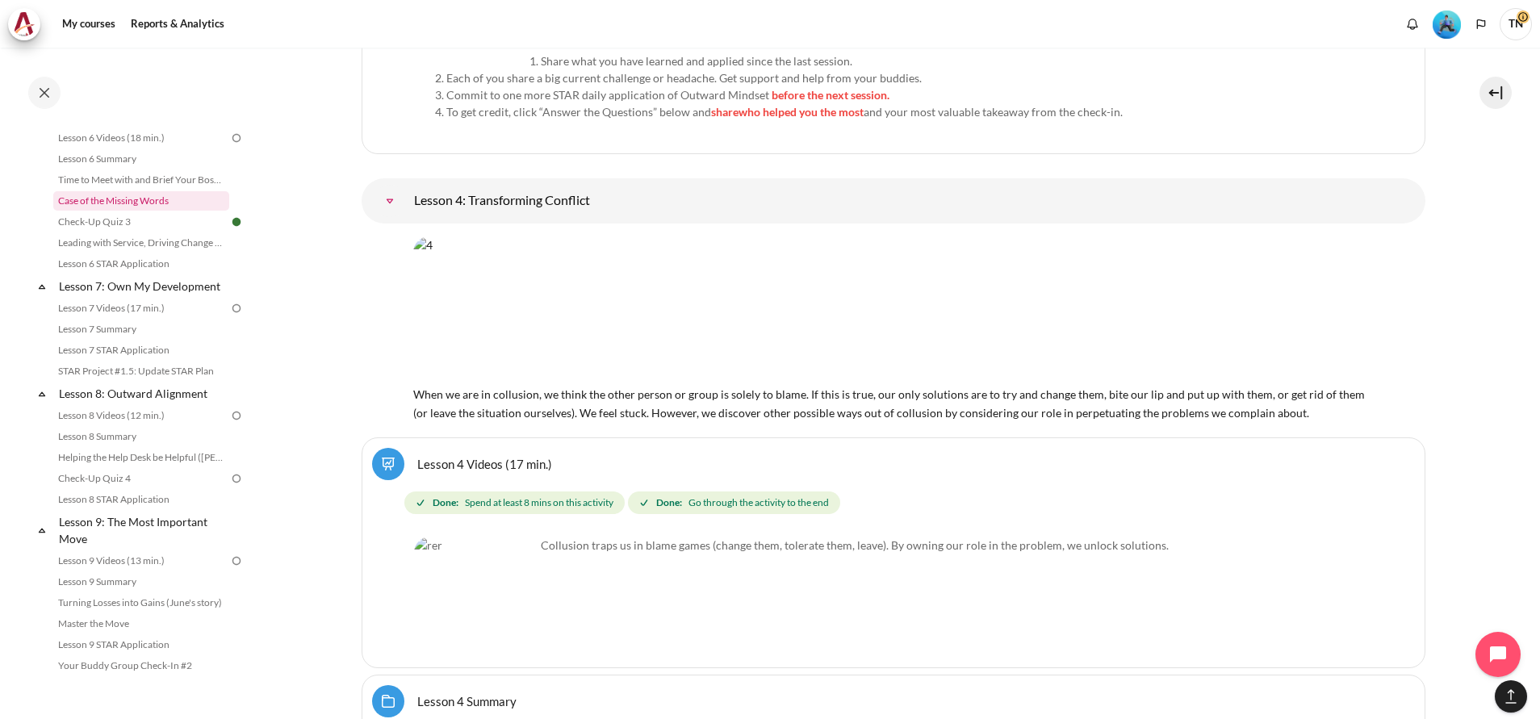
scroll to position [857, 0]
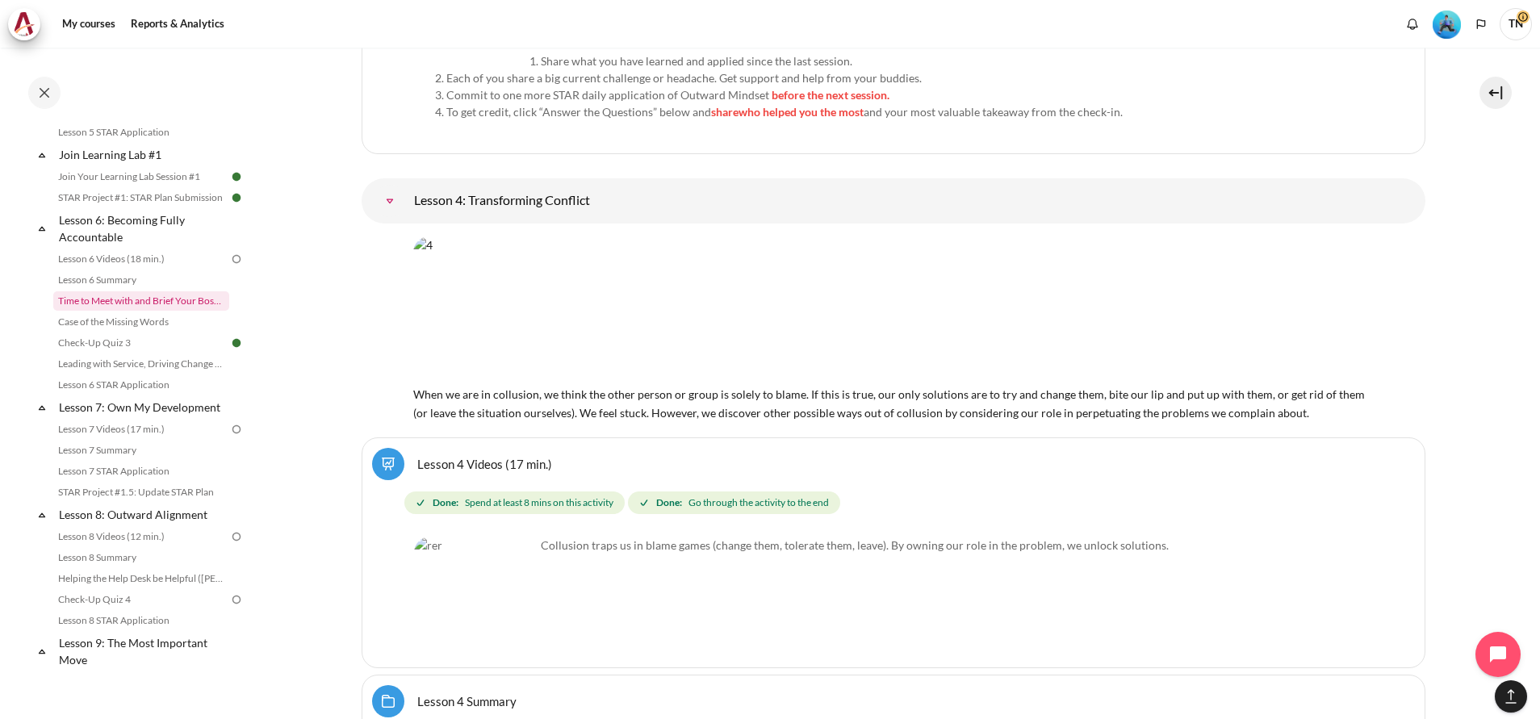
click at [186, 311] on link "Time to Meet with and Brief Your Boss #1" at bounding box center [141, 300] width 176 height 19
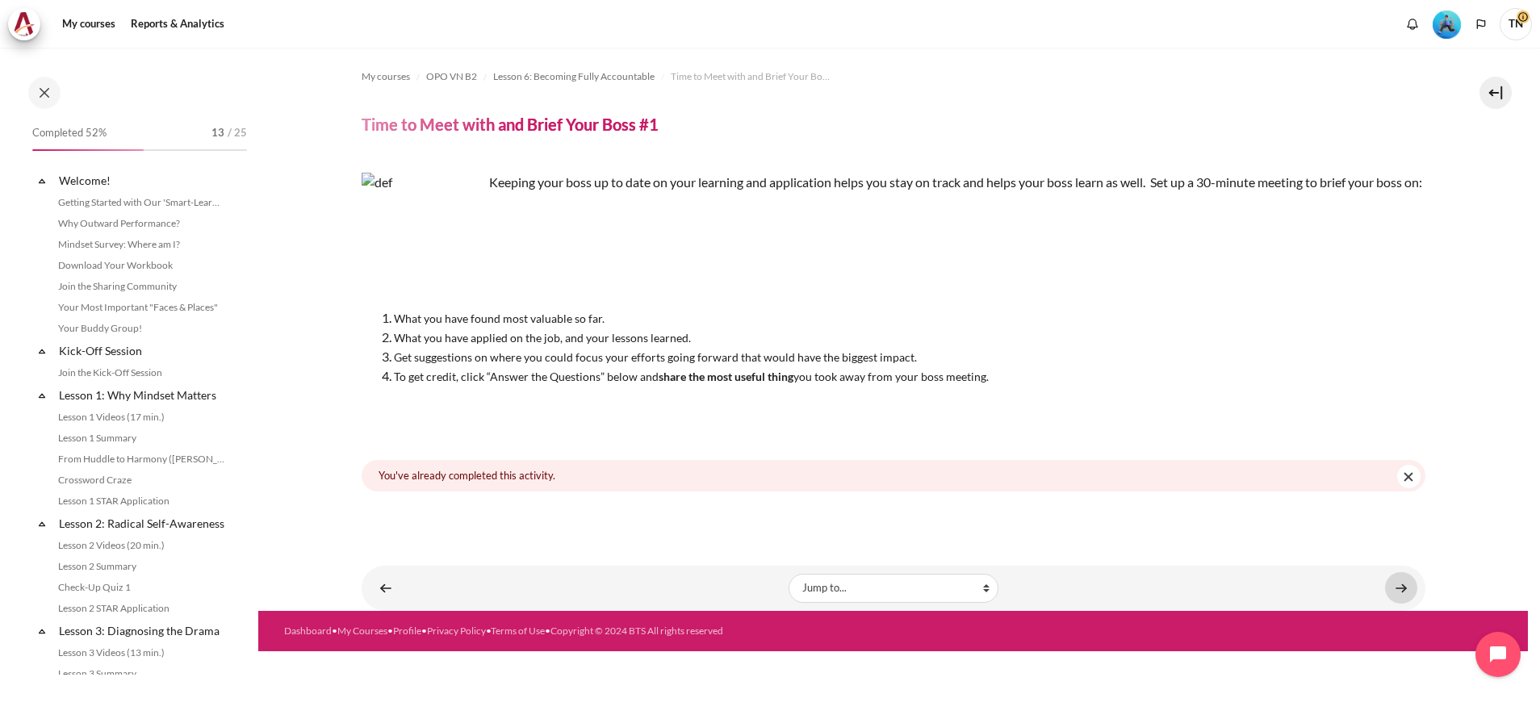
scroll to position [811, 0]
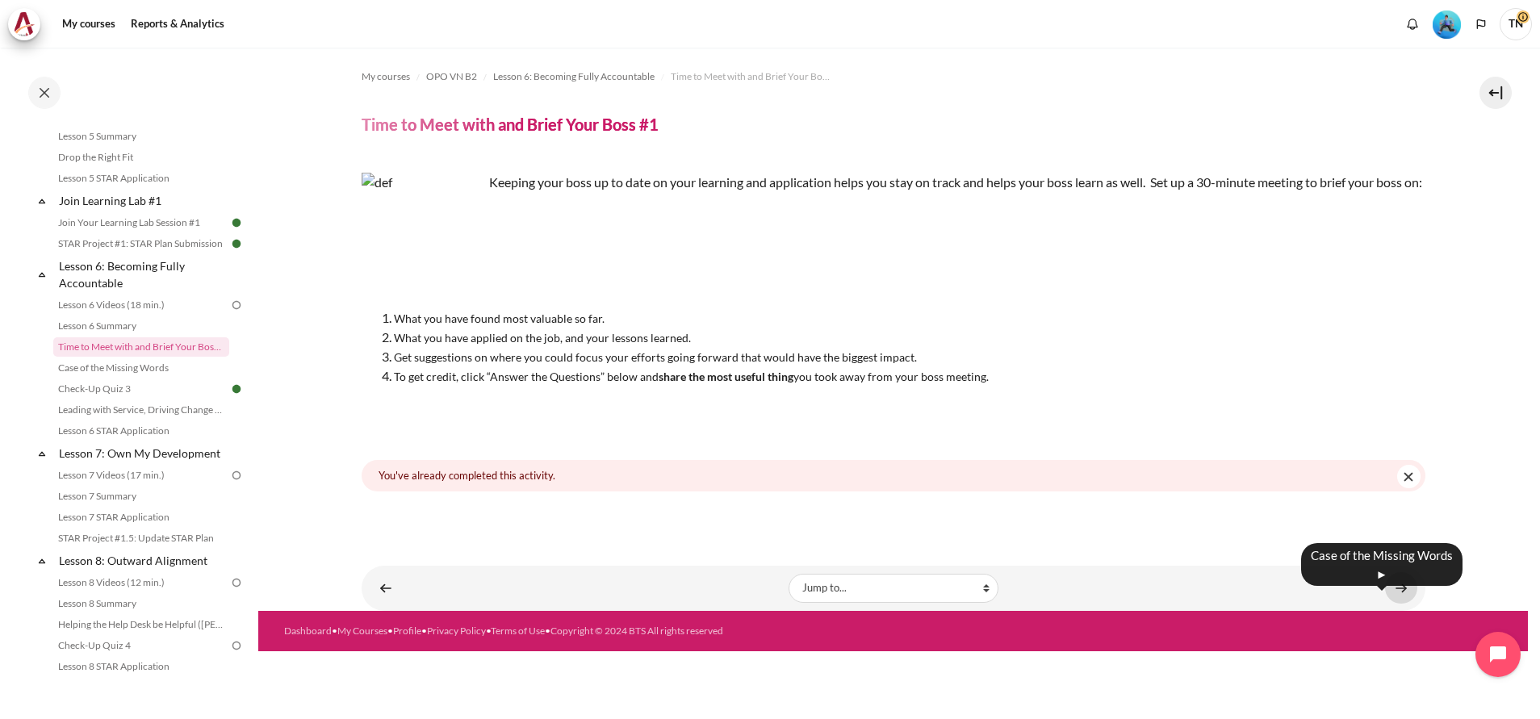
click at [1405, 603] on link "Content" at bounding box center [1401, 587] width 32 height 31
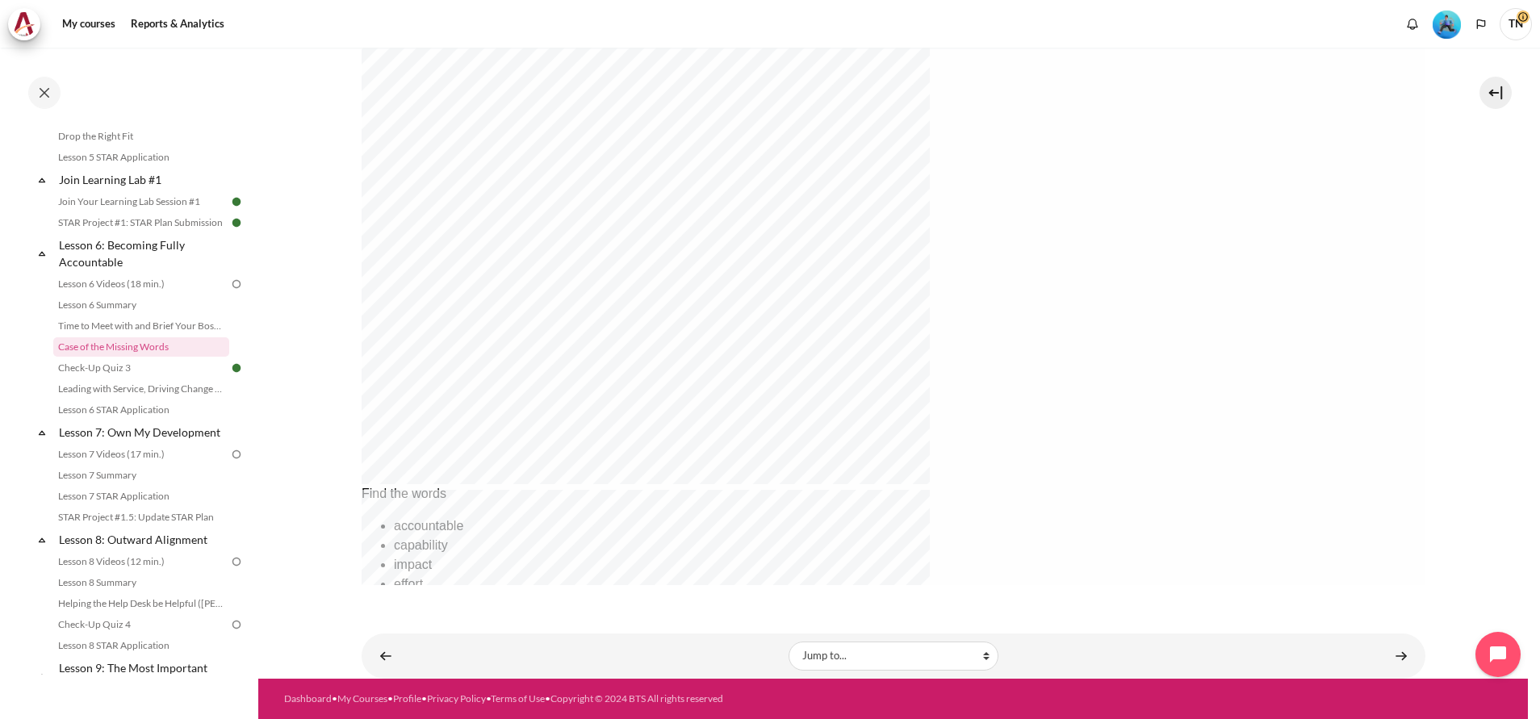
scroll to position [379, 0]
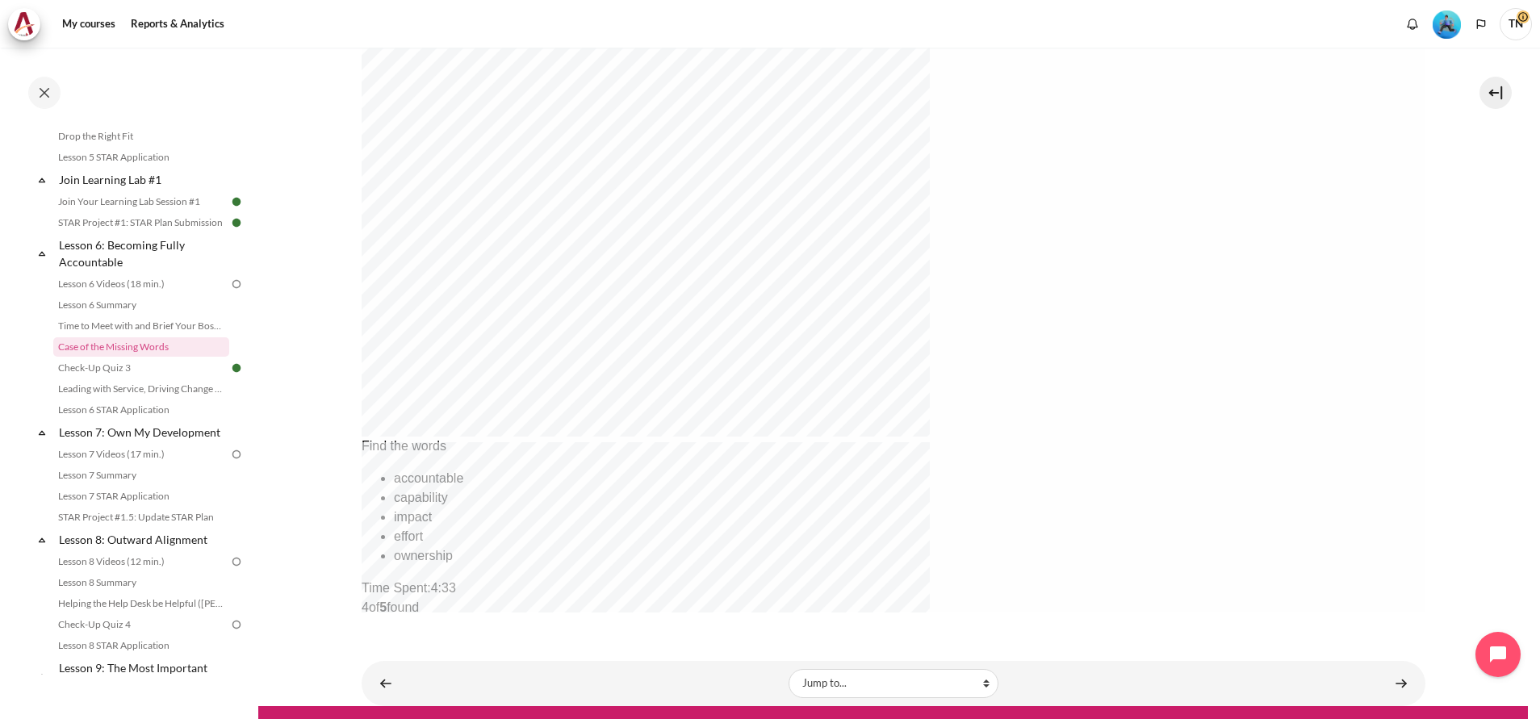
scroll to position [576, 0]
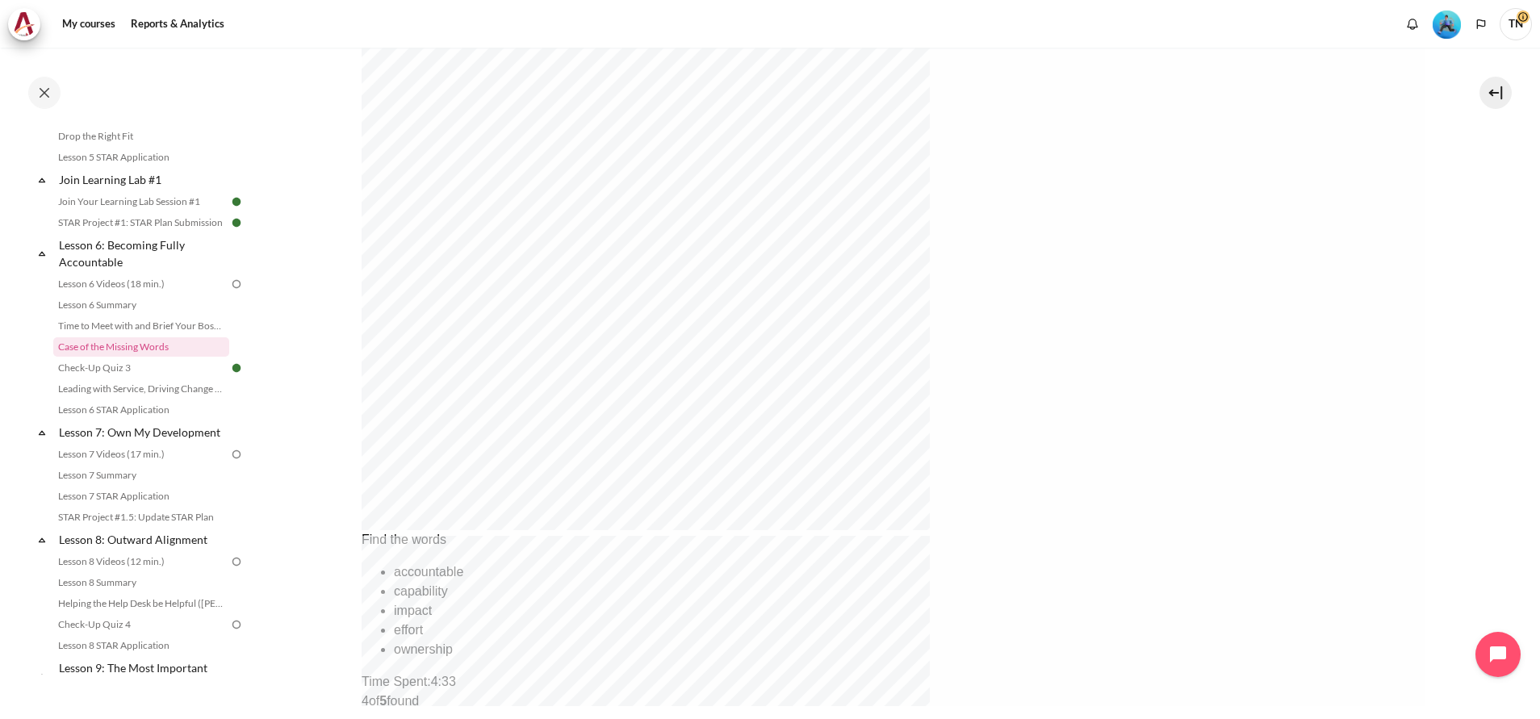
scroll to position [333, 0]
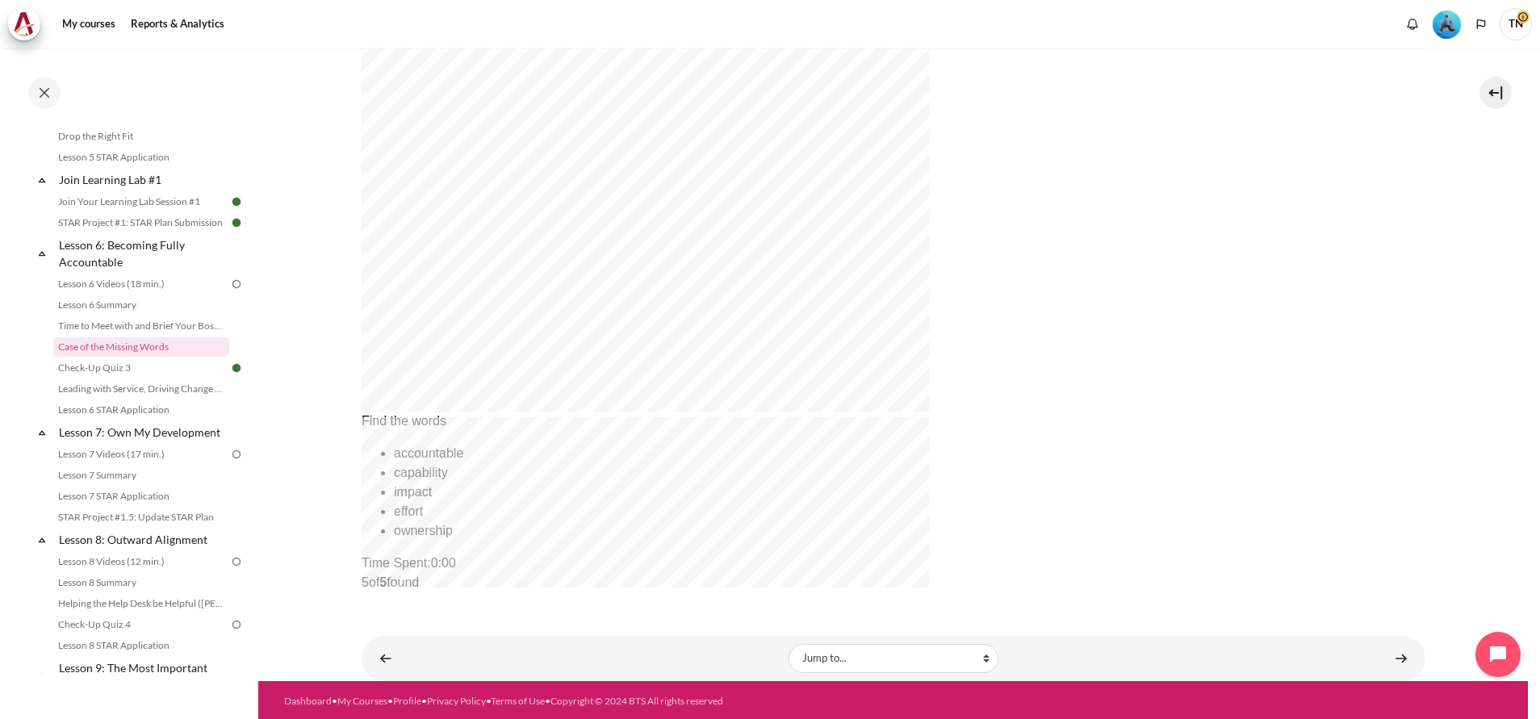
scroll to position [576, 0]
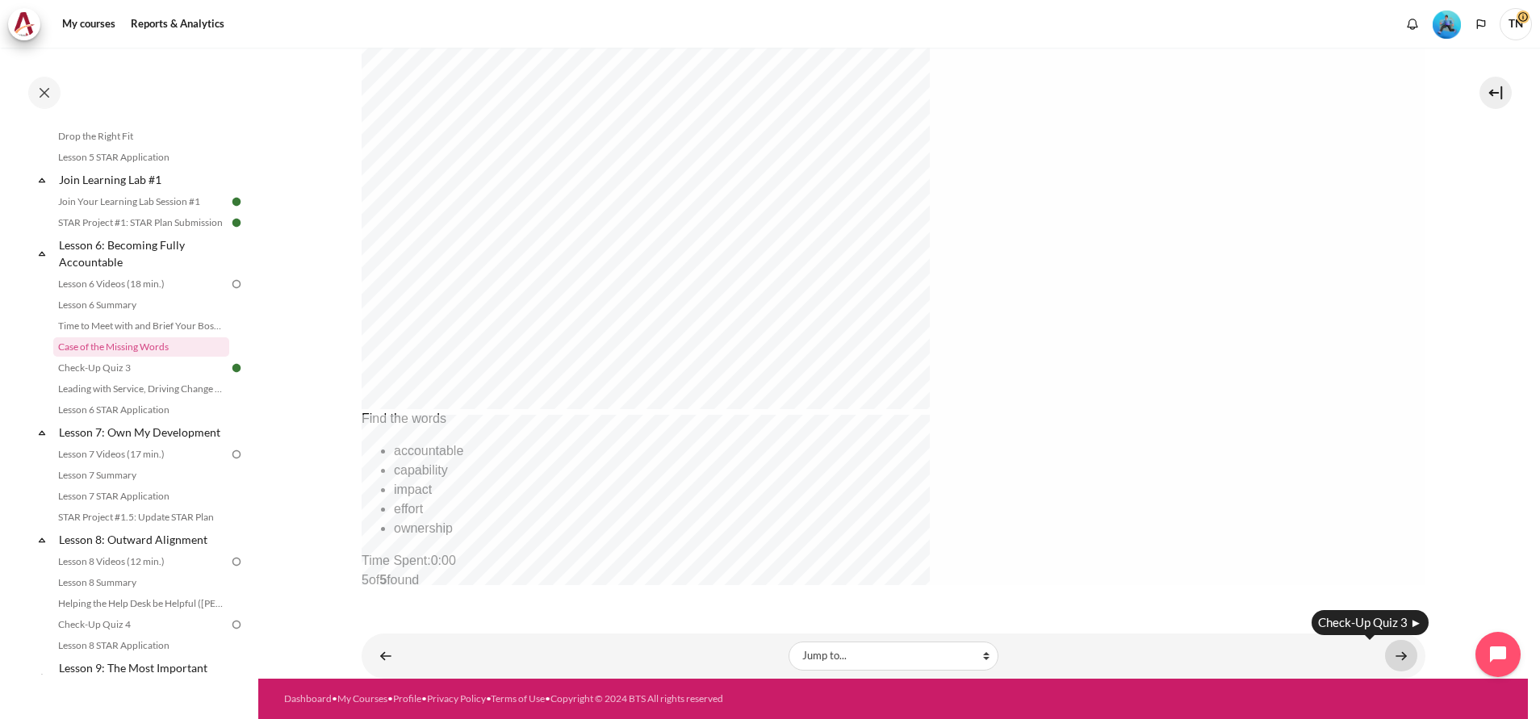
click at [1385, 656] on link "Content" at bounding box center [1401, 655] width 32 height 31
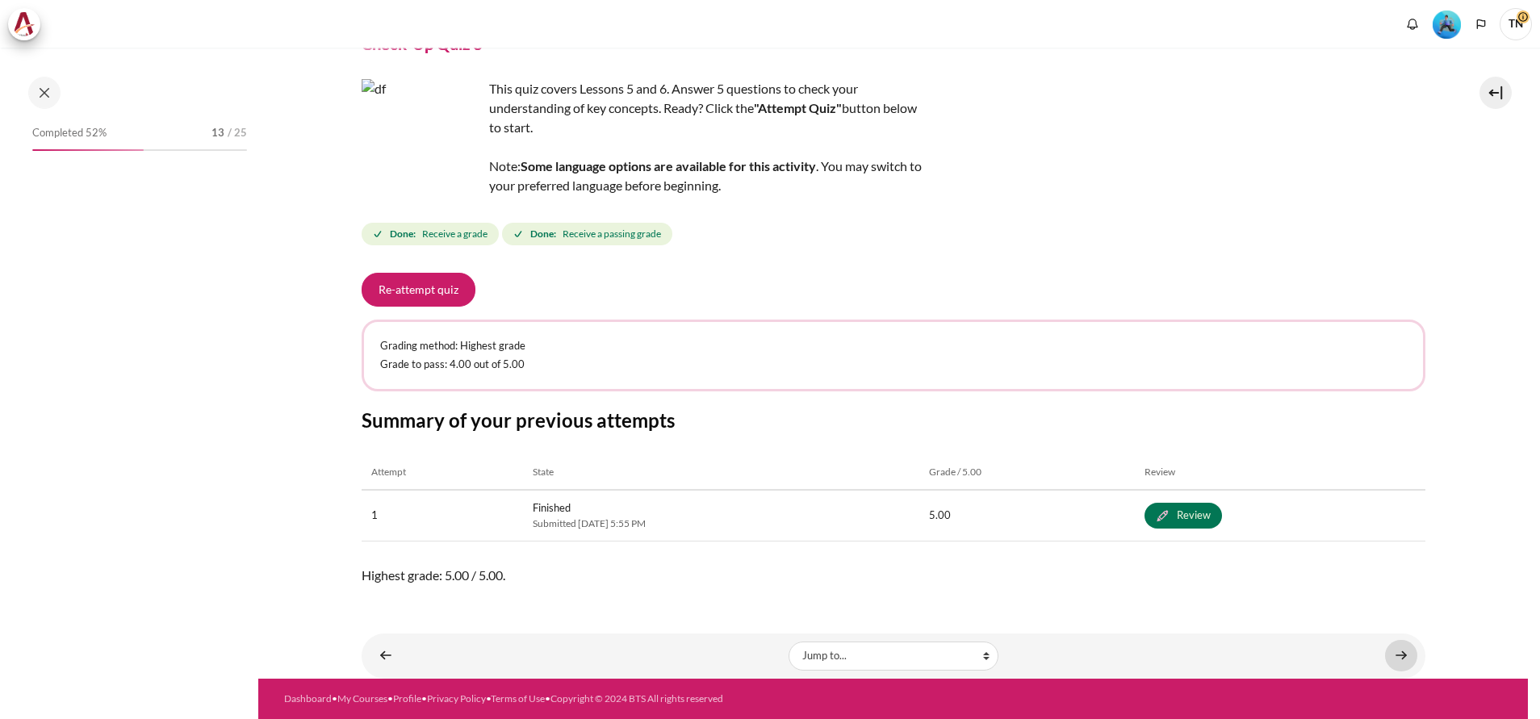
scroll to position [853, 0]
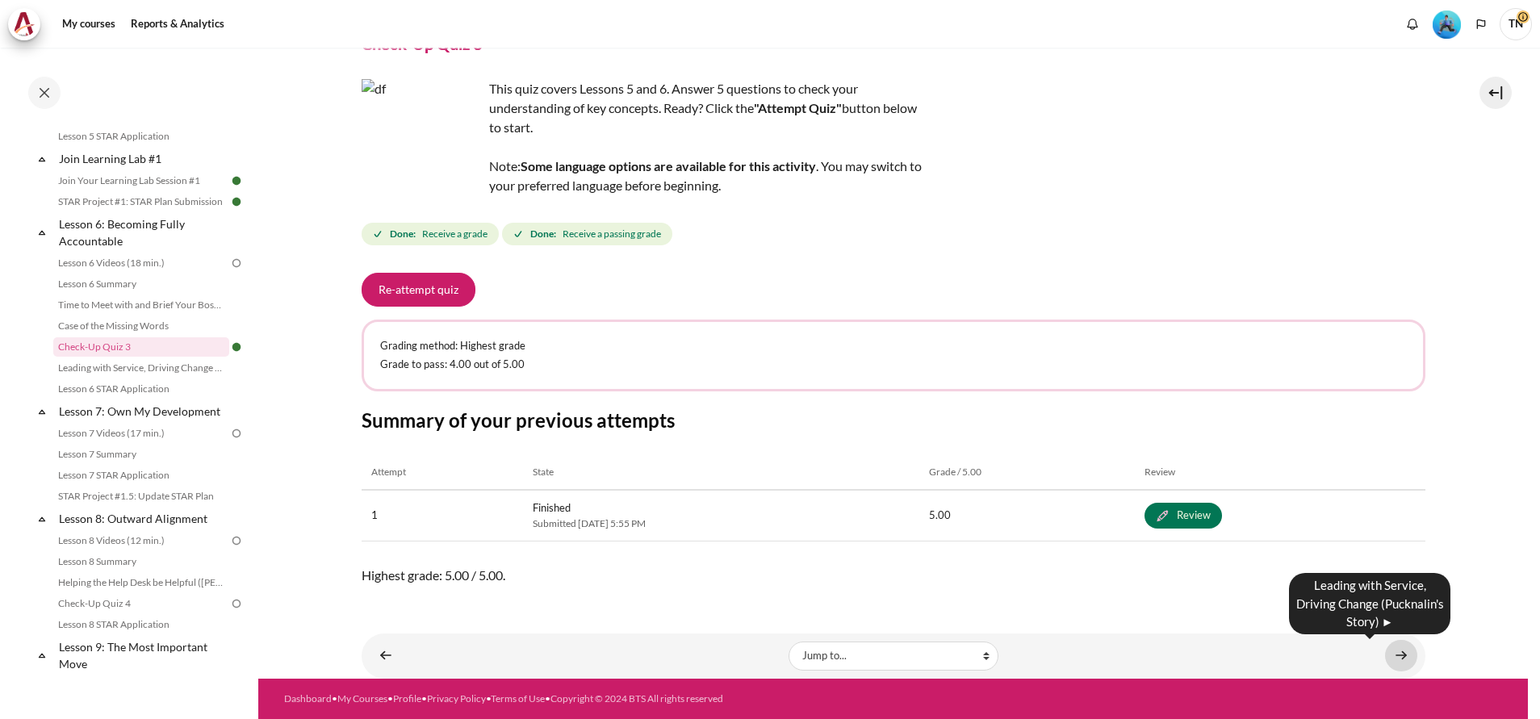
click at [1390, 663] on link "Content" at bounding box center [1401, 655] width 32 height 31
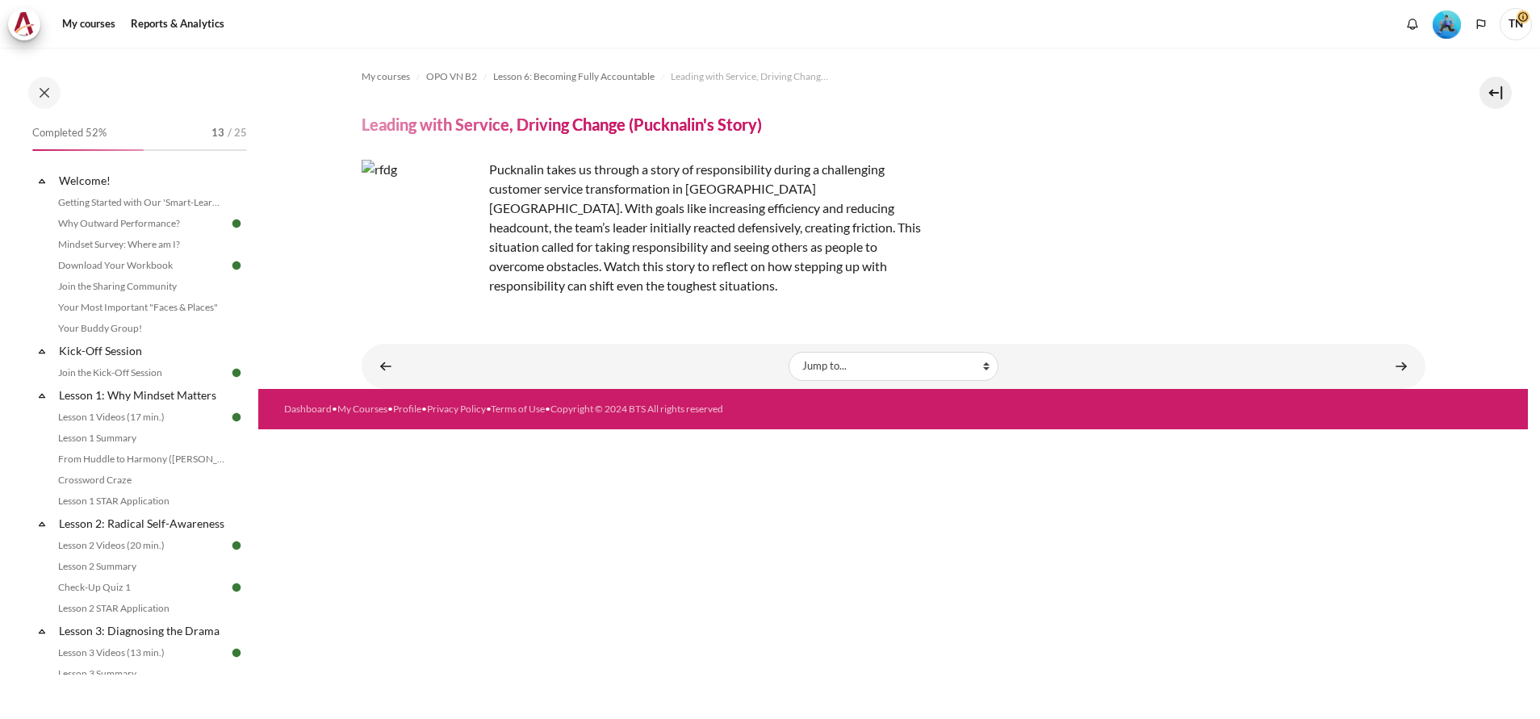
scroll to position [874, 0]
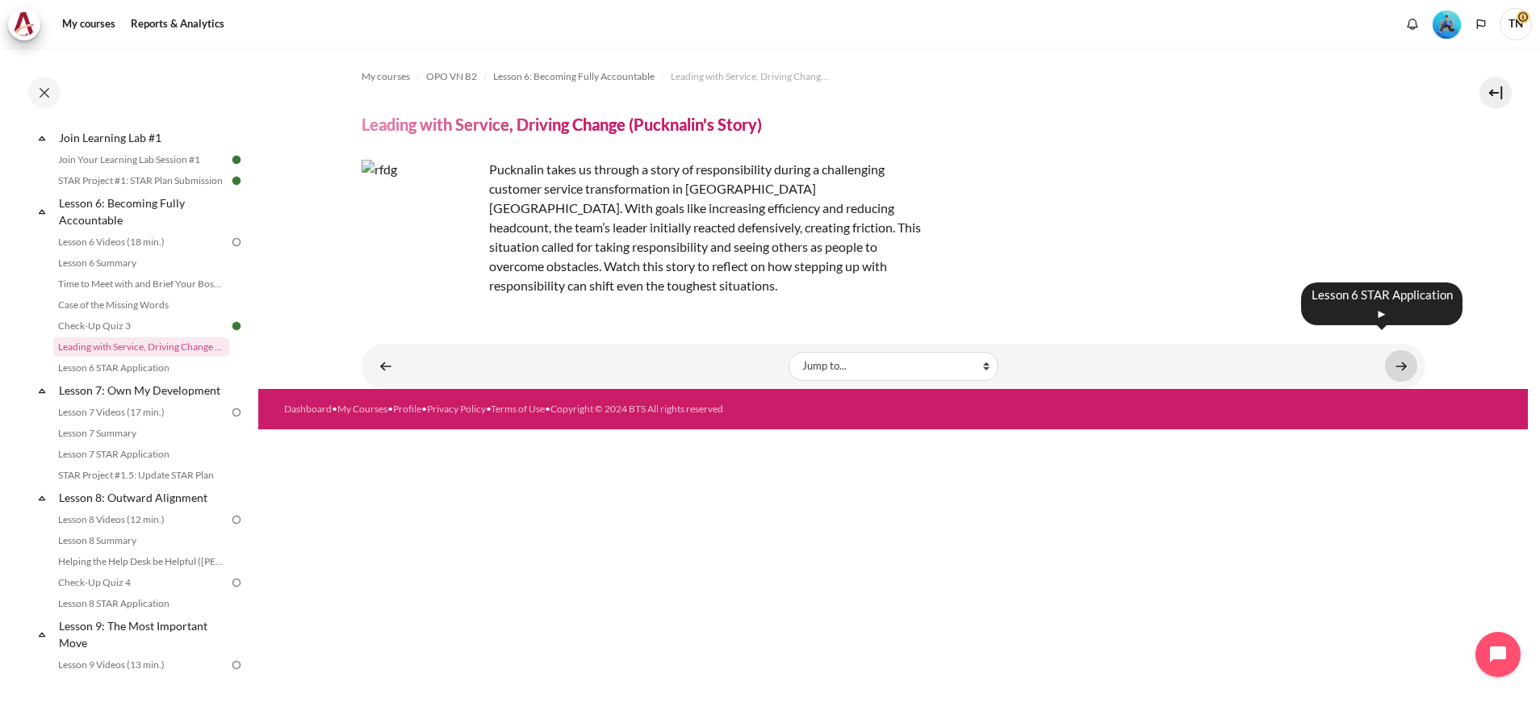
click at [1402, 350] on link "Content" at bounding box center [1401, 365] width 32 height 31
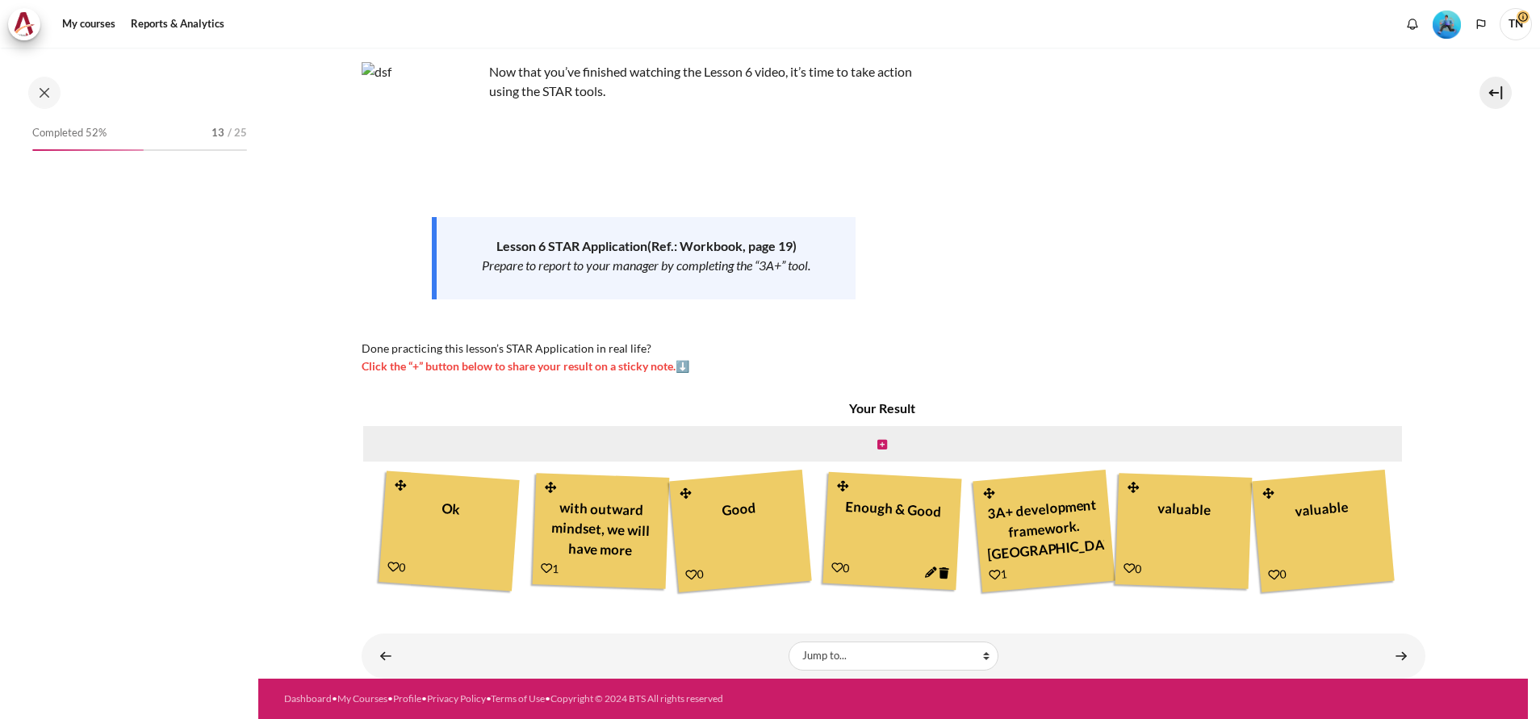
scroll to position [895, 0]
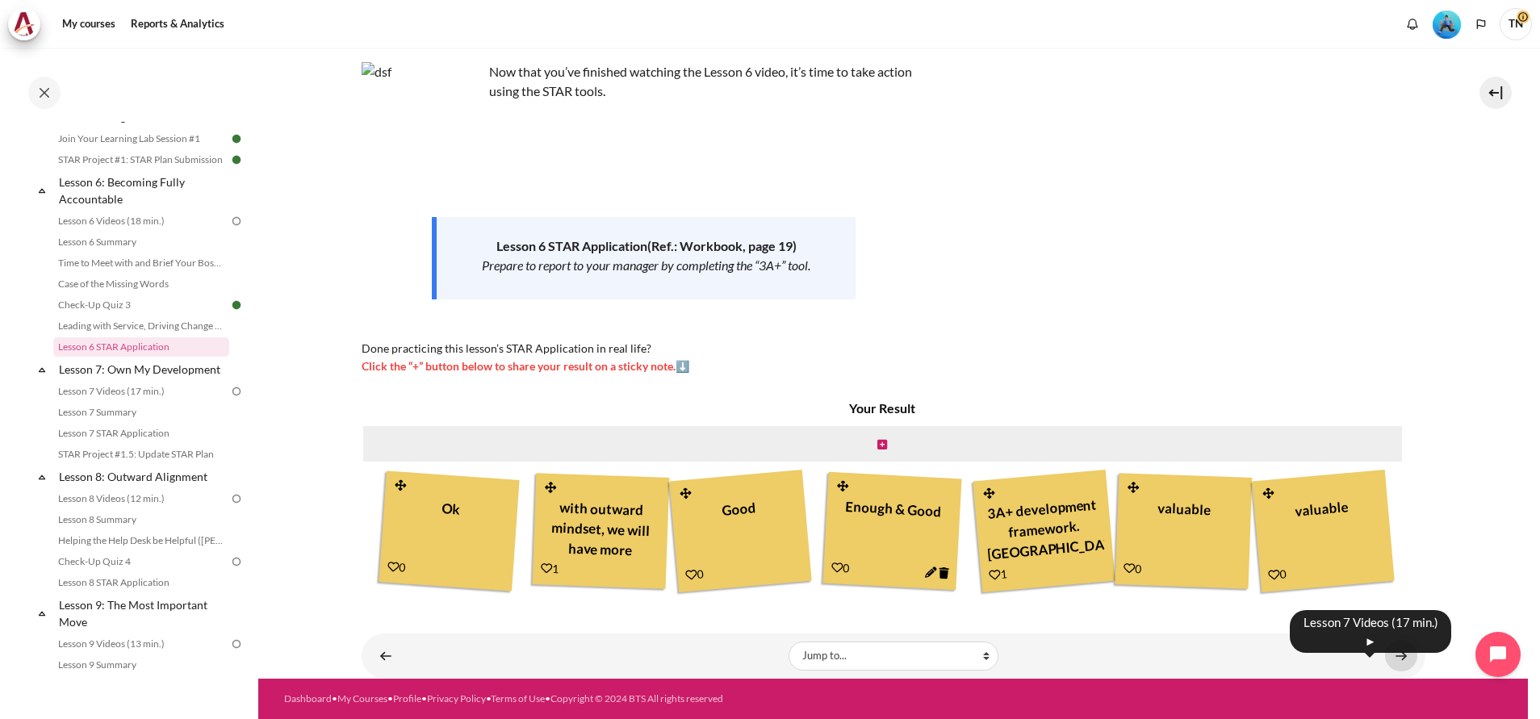
click at [1399, 659] on link "Content" at bounding box center [1401, 655] width 32 height 31
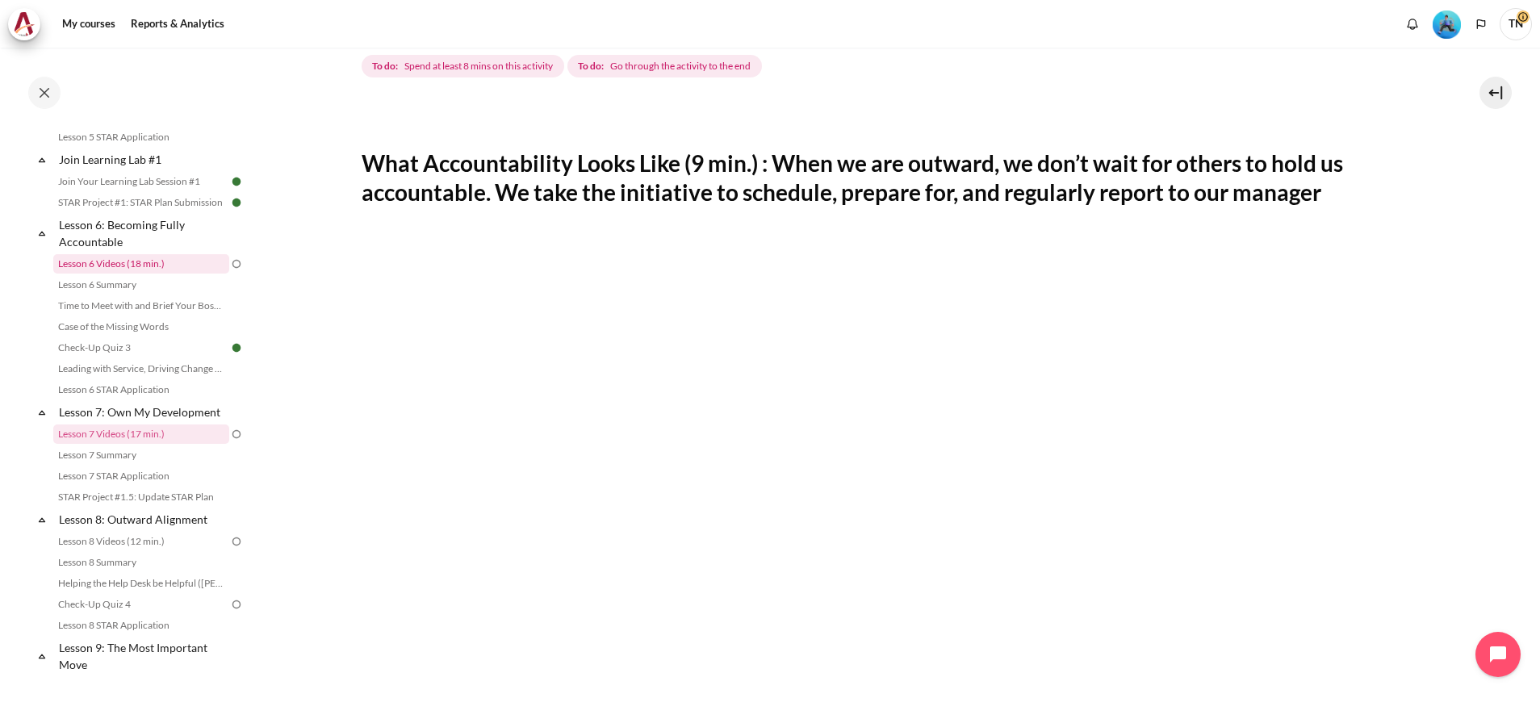
scroll to position [715, 0]
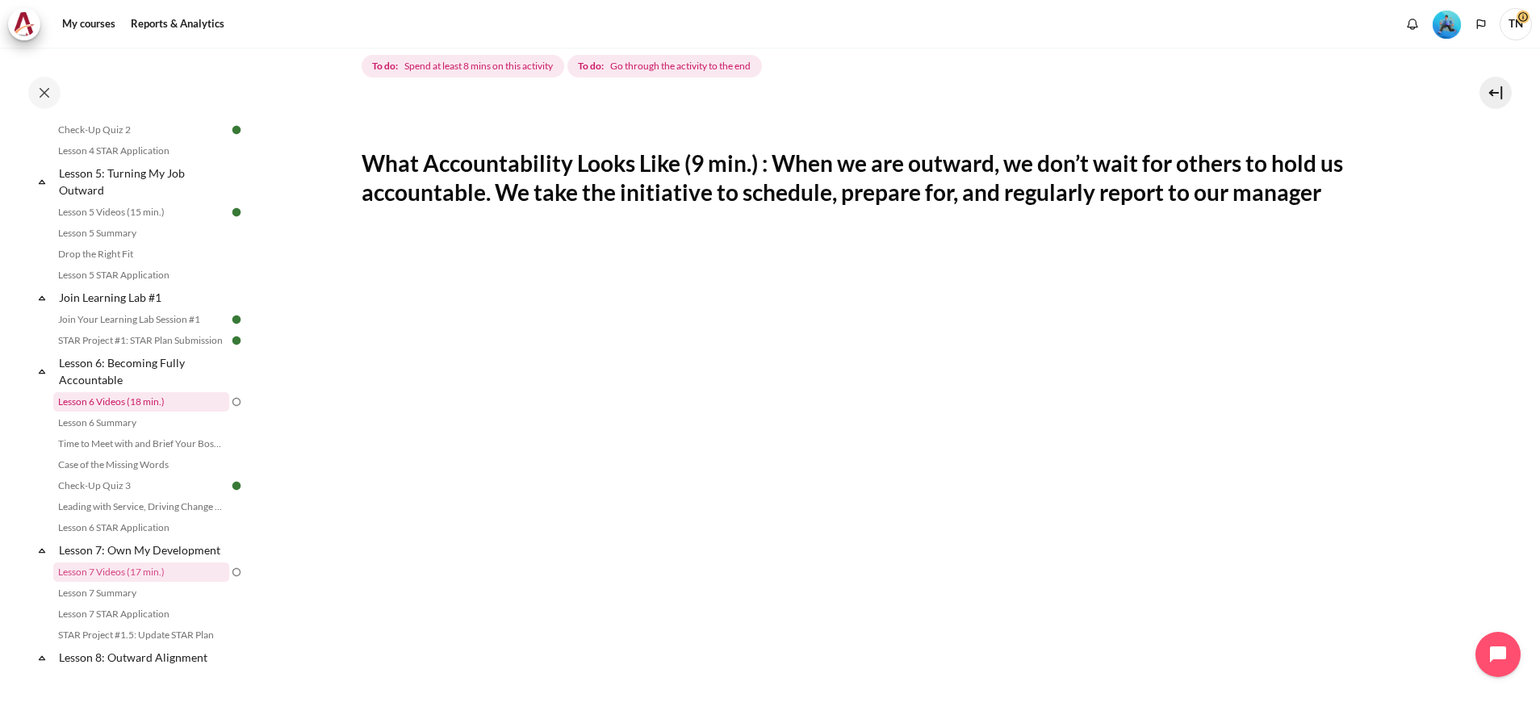
click at [198, 412] on link "Lesson 6 Videos (18 min.)" at bounding box center [141, 401] width 176 height 19
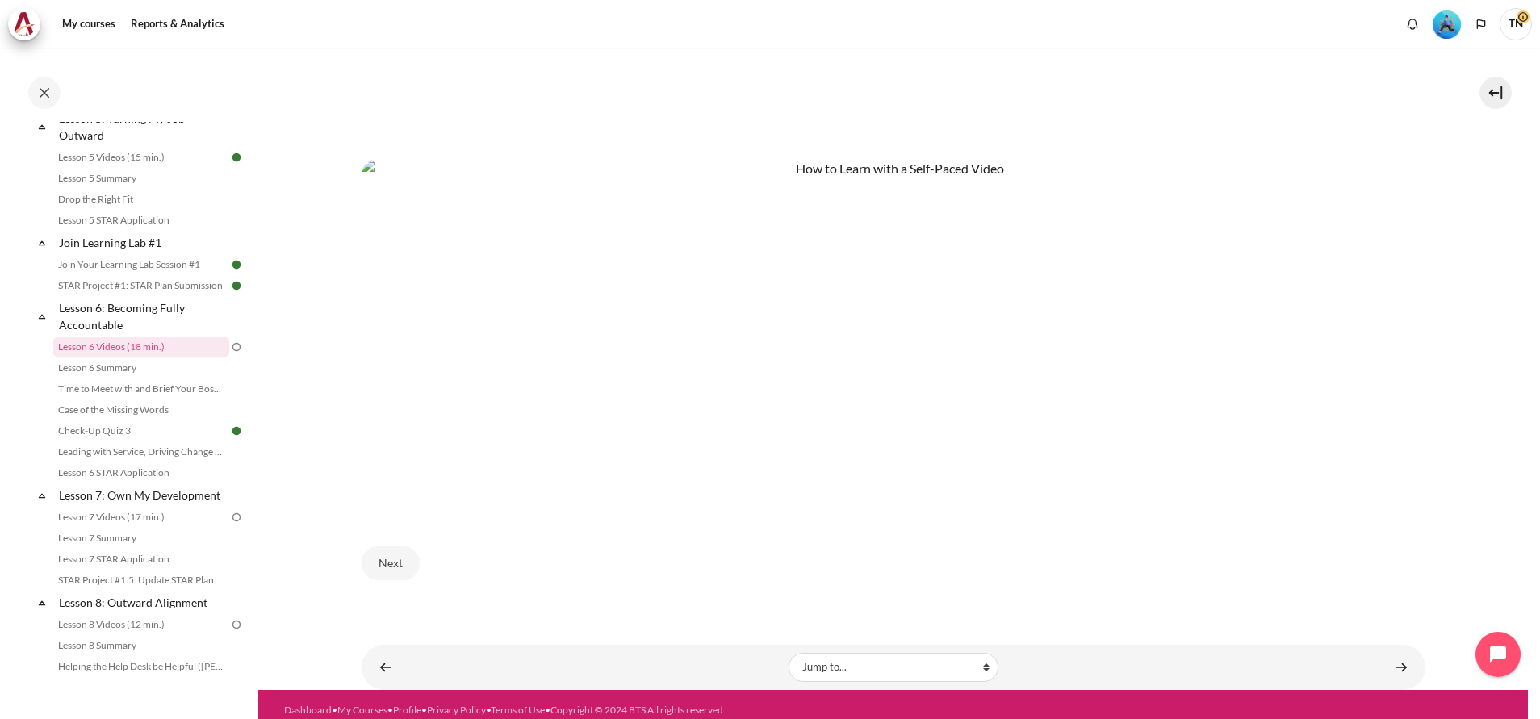
scroll to position [882, 0]
click at [380, 546] on button "Next" at bounding box center [391, 563] width 58 height 34
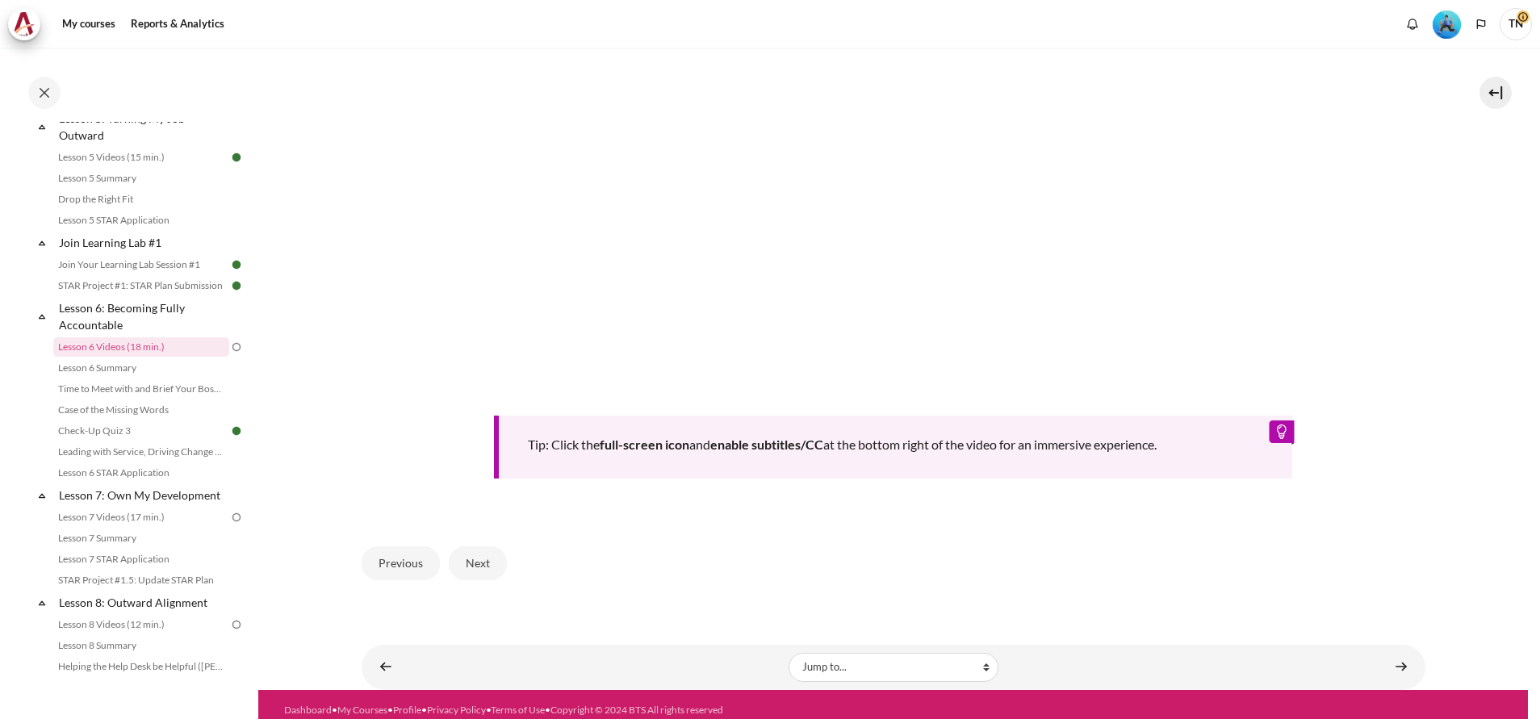
scroll to position [666, 0]
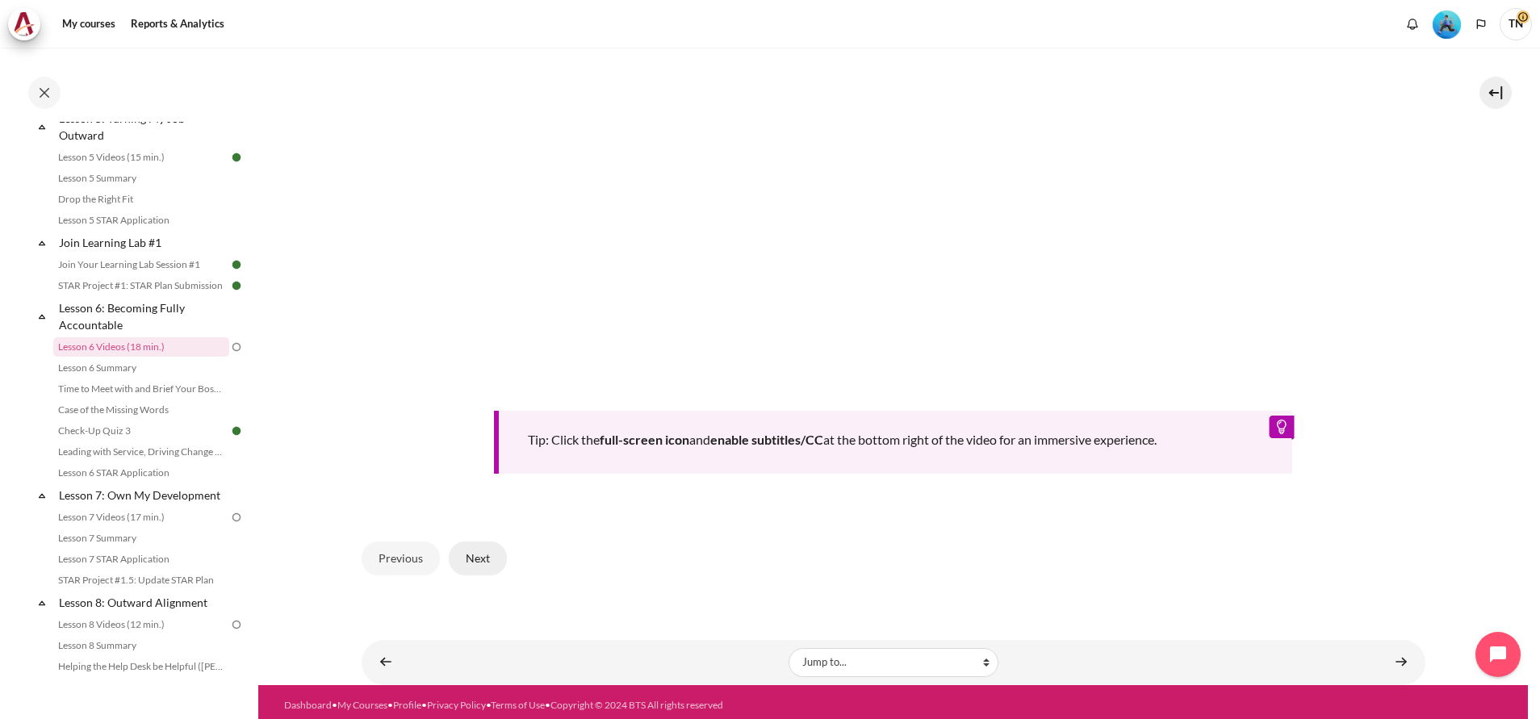
click at [496, 559] on button "Next" at bounding box center [478, 559] width 58 height 34
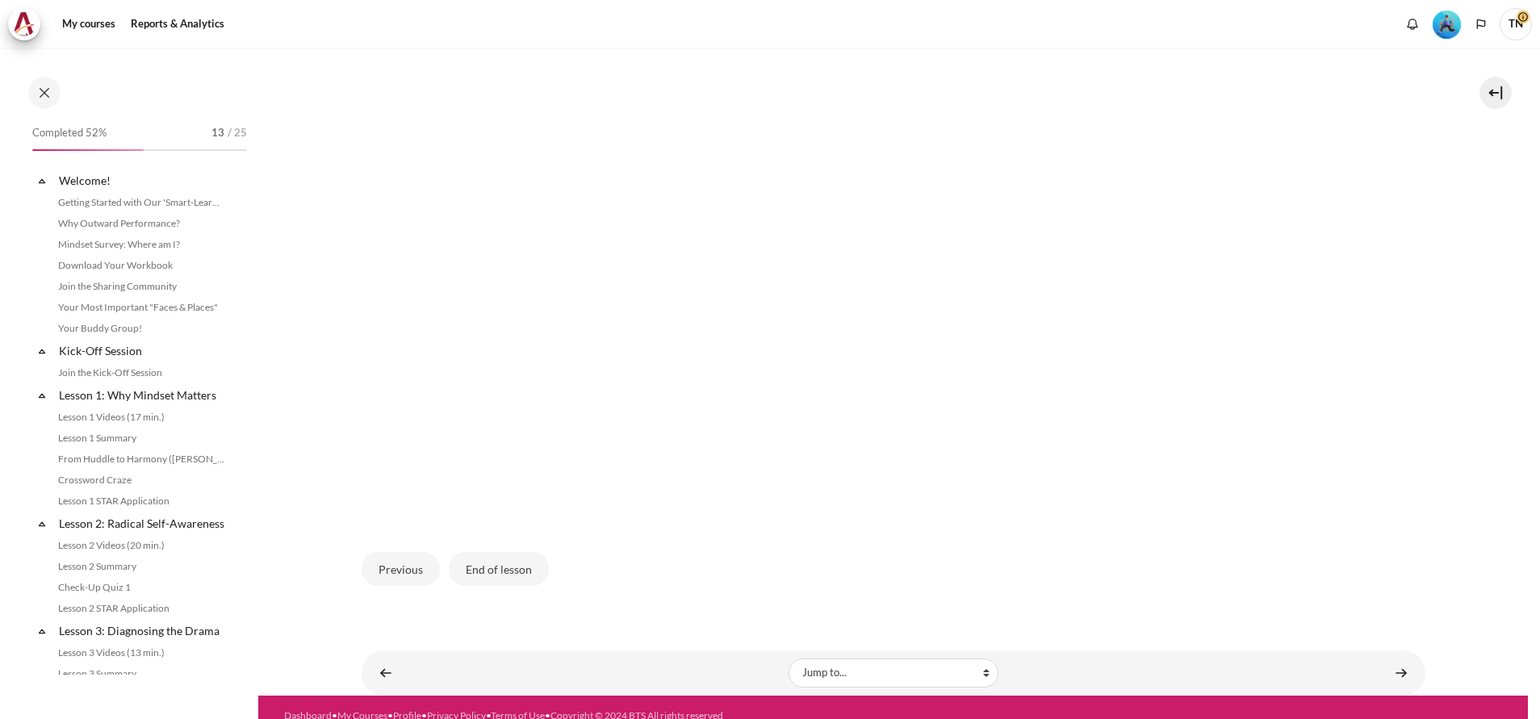
scroll to position [769, 0]
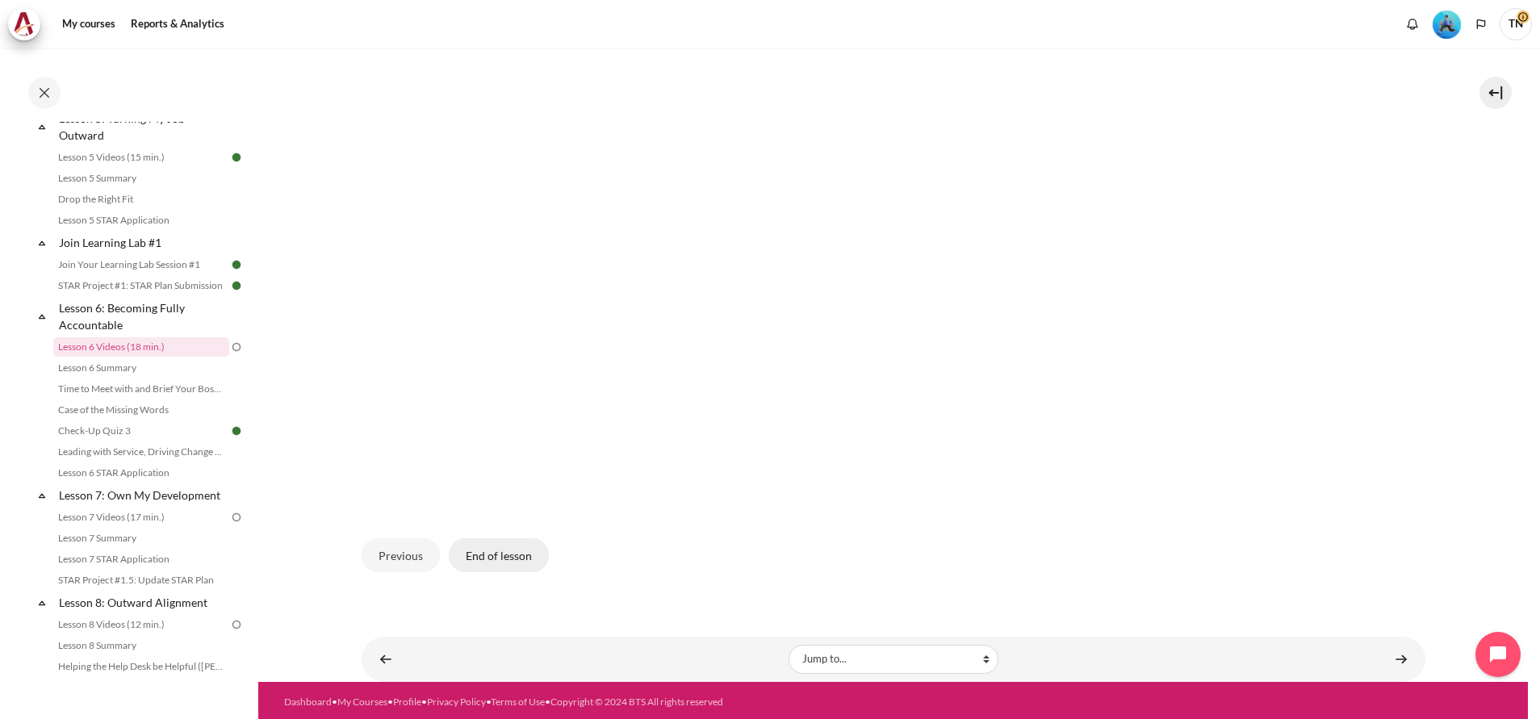
click at [526, 552] on button "End of lesson" at bounding box center [499, 556] width 100 height 34
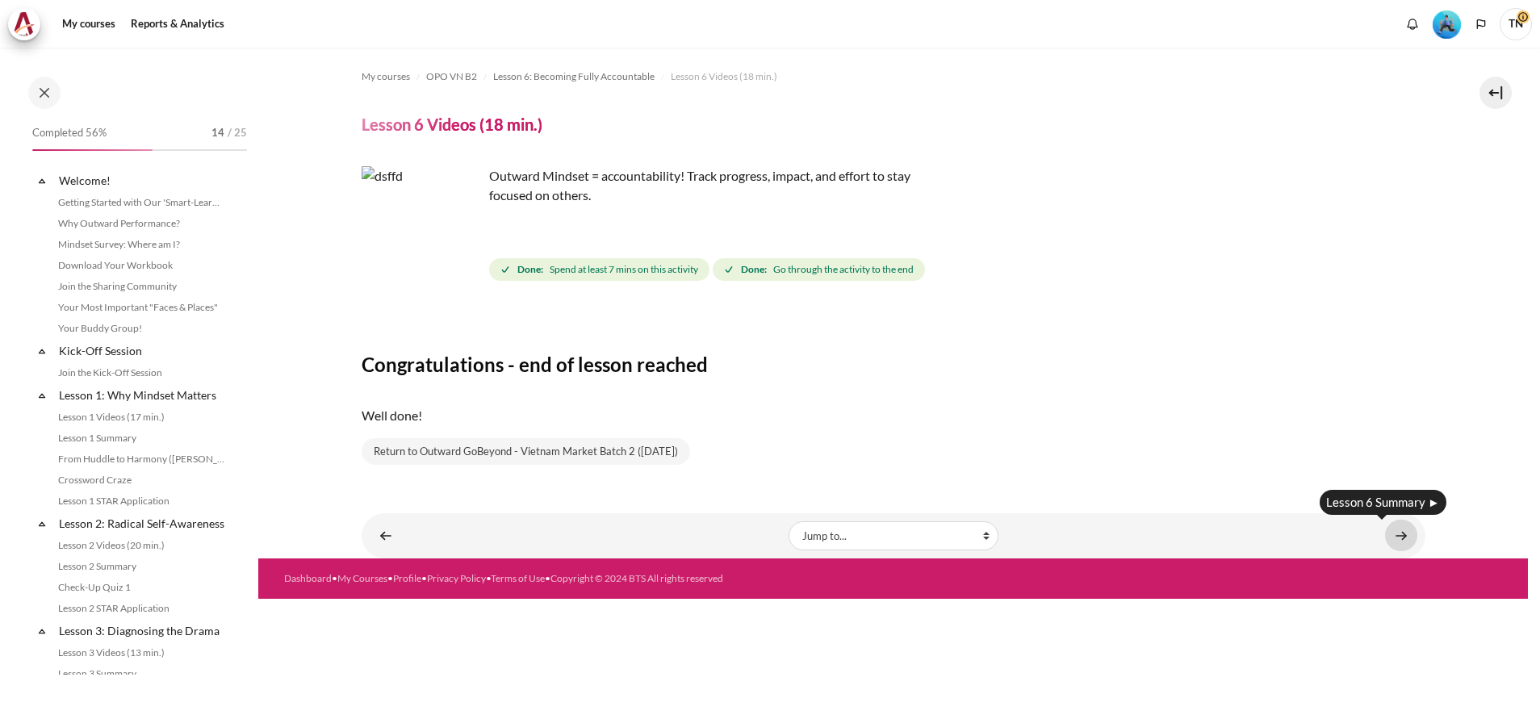
scroll to position [769, 0]
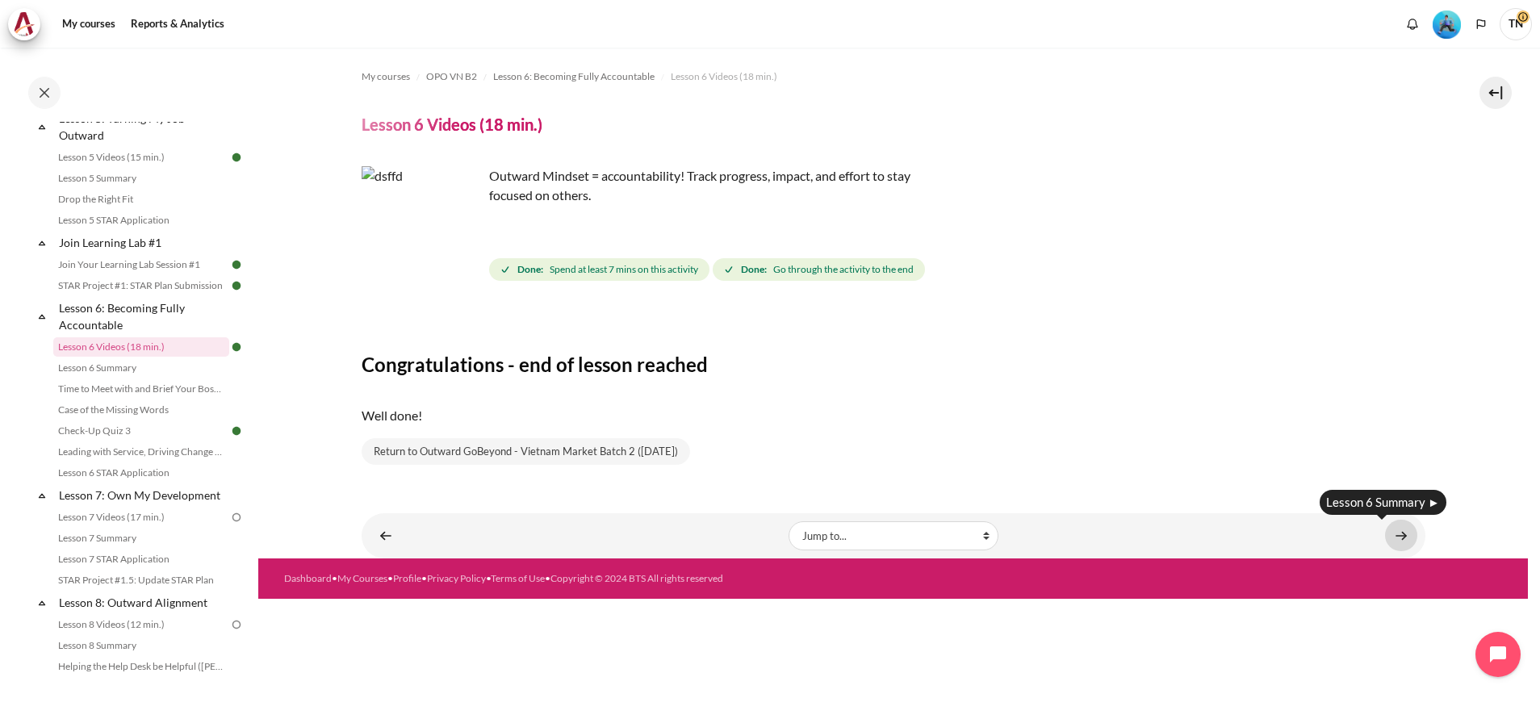
click at [1392, 533] on link "Content" at bounding box center [1401, 535] width 32 height 31
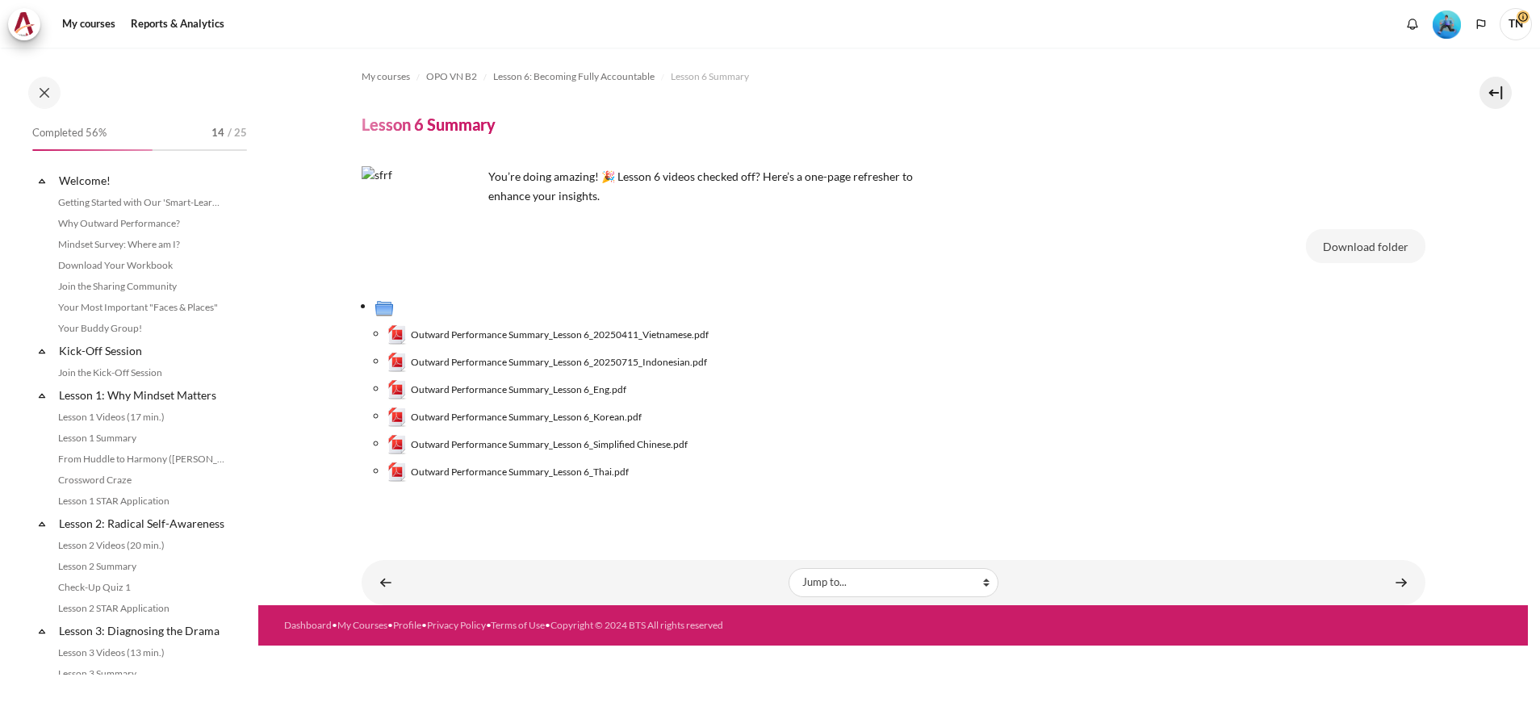
scroll to position [790, 0]
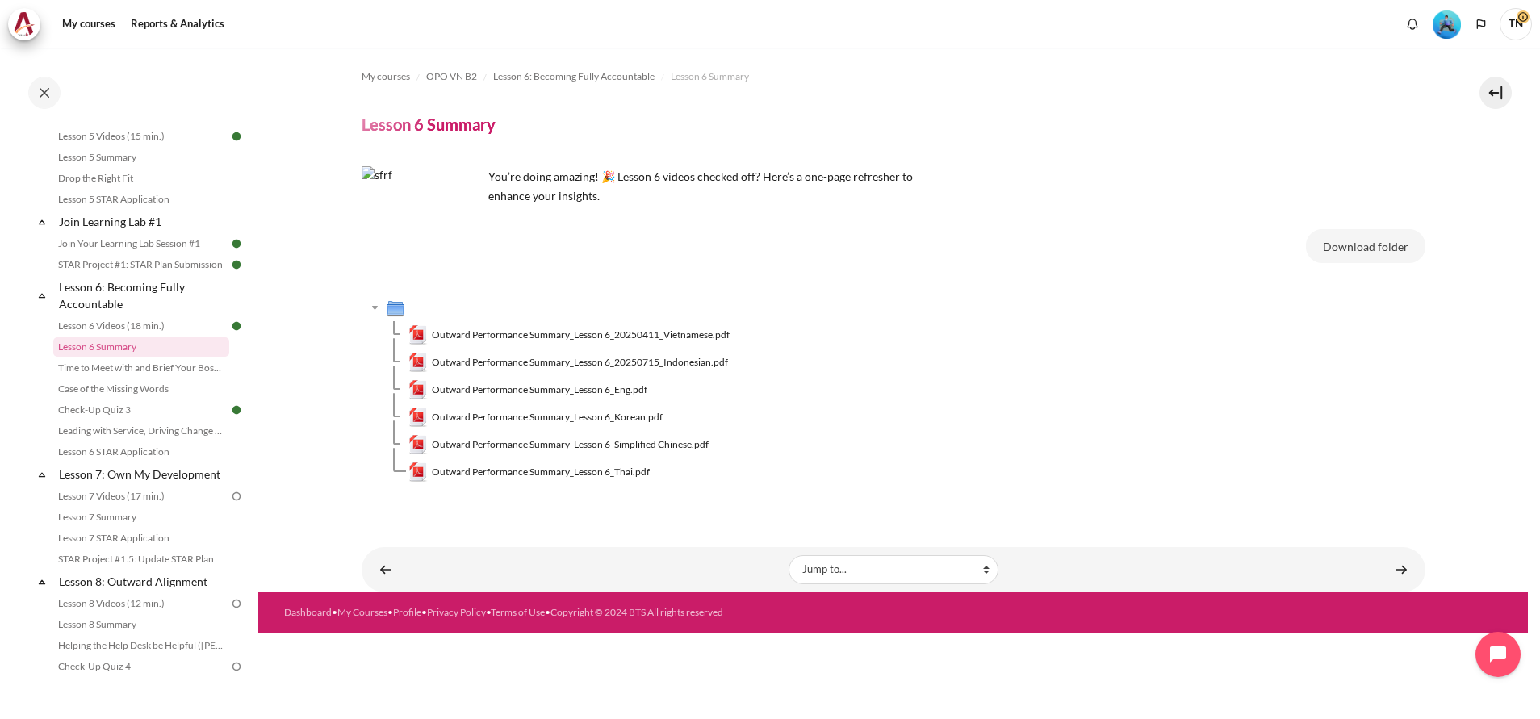
click at [1447, 27] on img "Level #3" at bounding box center [1447, 24] width 28 height 28
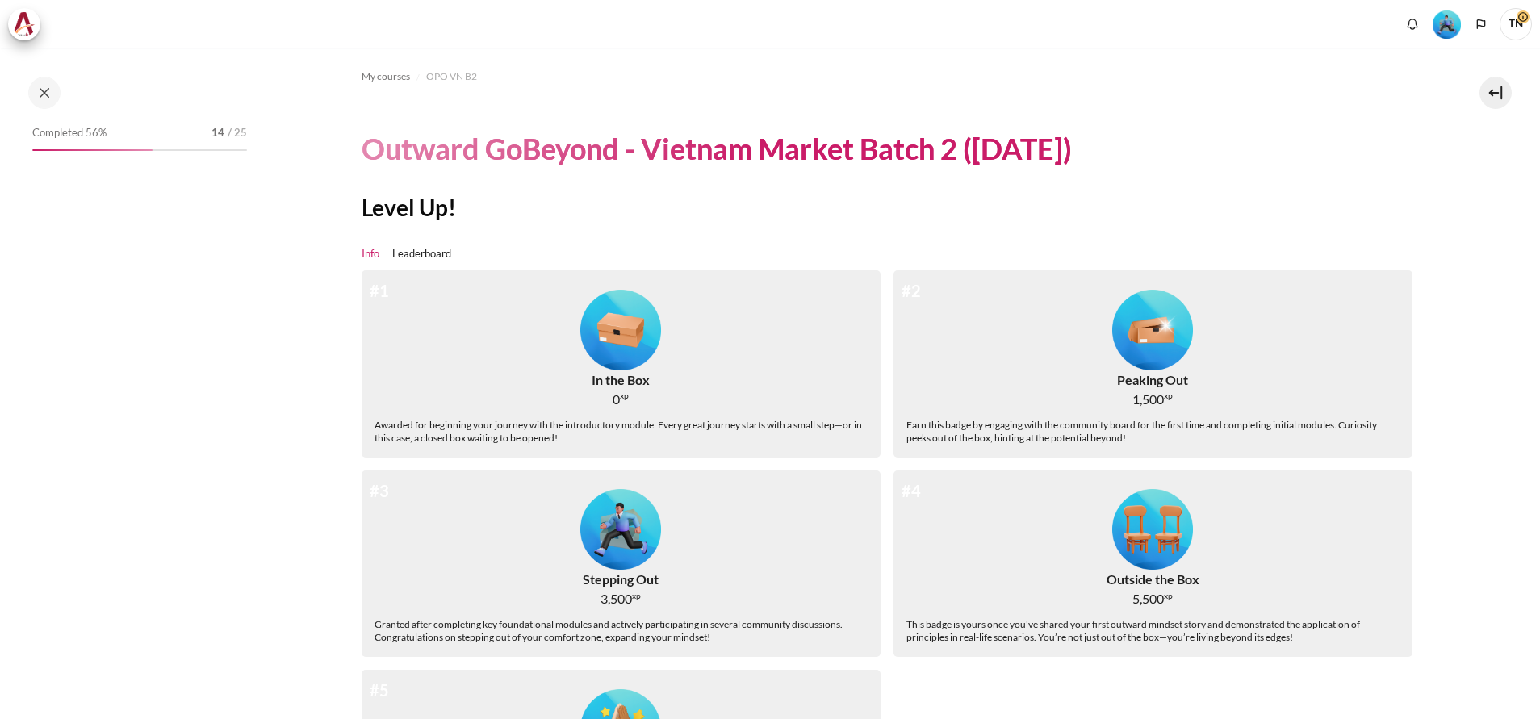
click at [428, 255] on link "Leaderboard" at bounding box center [421, 254] width 59 height 16
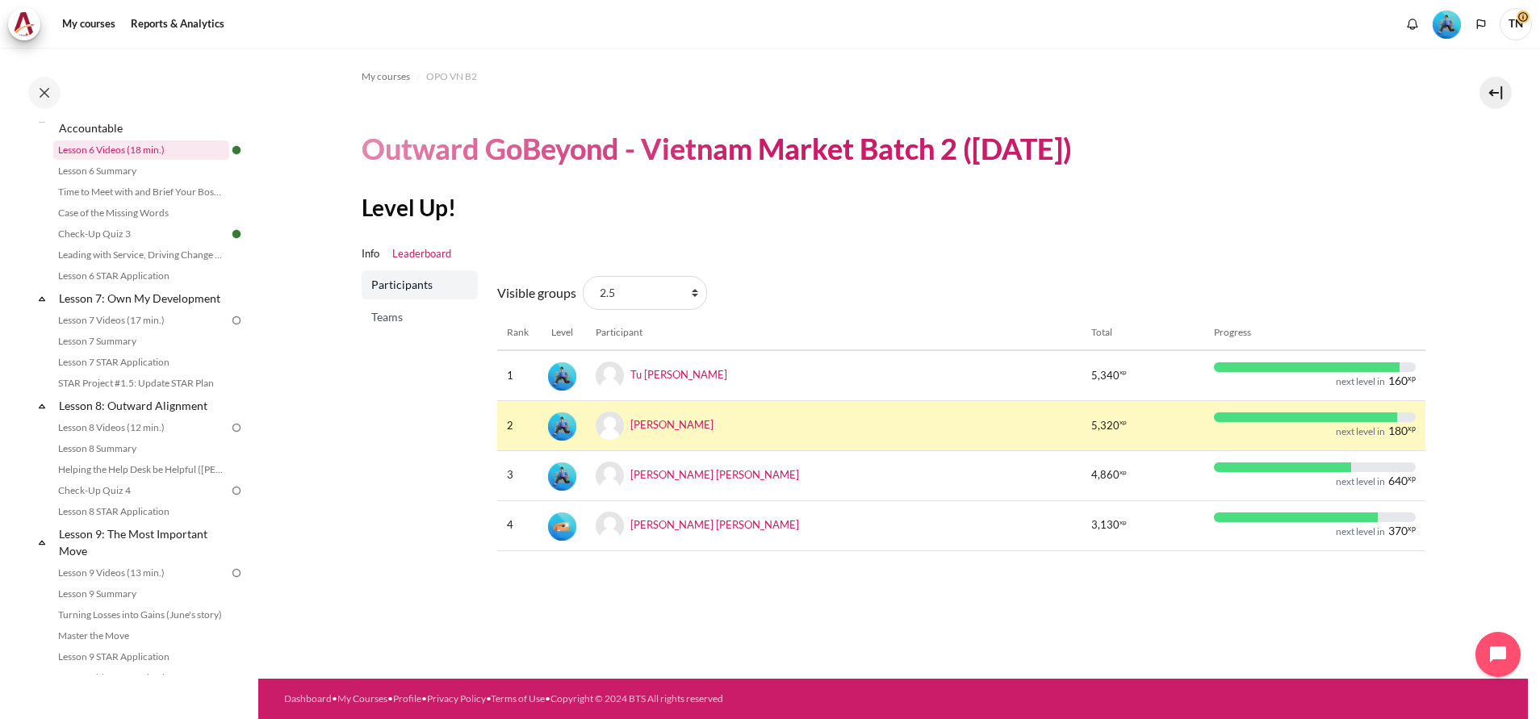
scroll to position [969, 0]
click at [145, 328] on link "Lesson 7 Videos (17 min.)" at bounding box center [141, 317] width 176 height 19
